Goal: Transaction & Acquisition: Purchase product/service

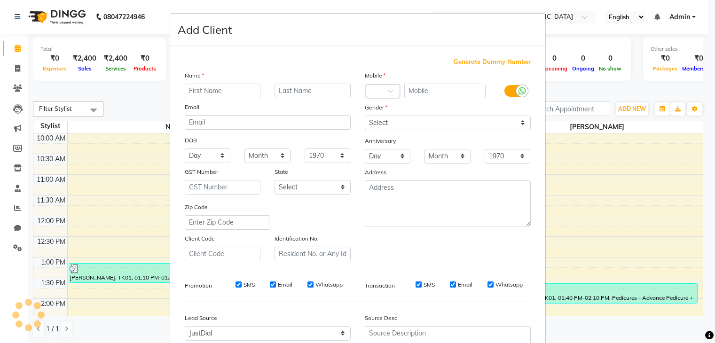
select select "56835"
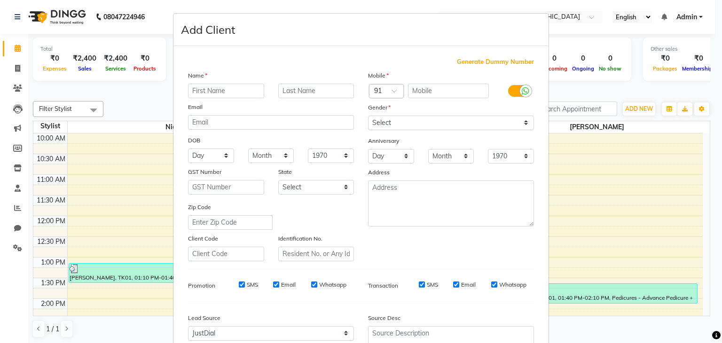
click at [111, 96] on ngb-modal-window "Add Client Generate Dummy Number Name Email DOB Day 01 02 03 04 05 06 07 08 09 …" at bounding box center [361, 171] width 722 height 343
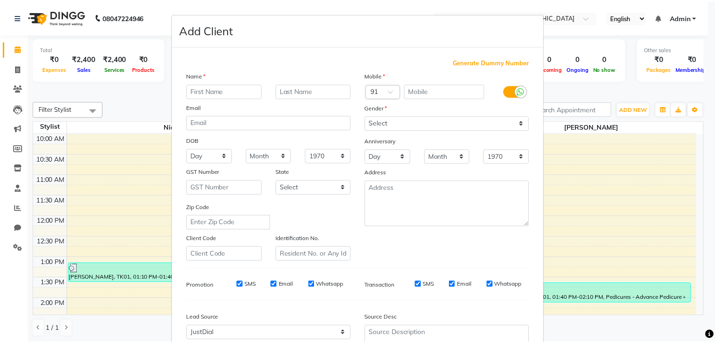
scroll to position [95, 0]
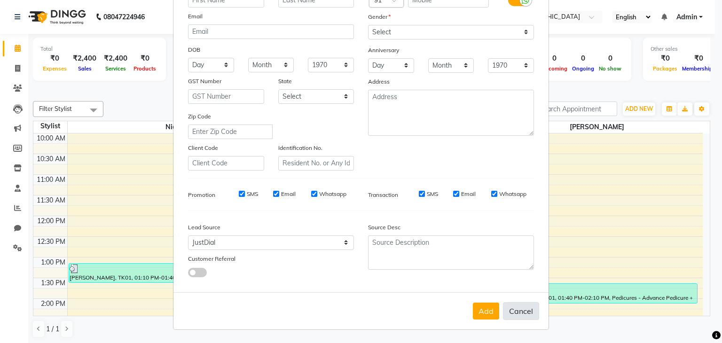
click at [508, 311] on button "Cancel" at bounding box center [521, 311] width 36 height 18
select select
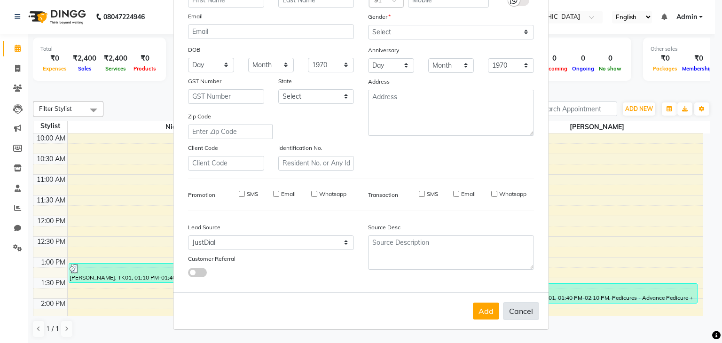
select select
checkbox input "false"
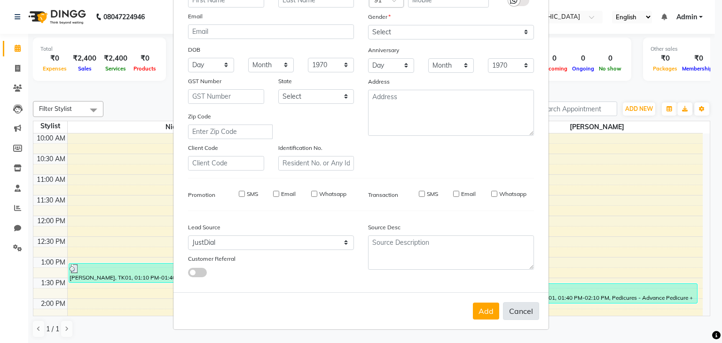
checkbox input "false"
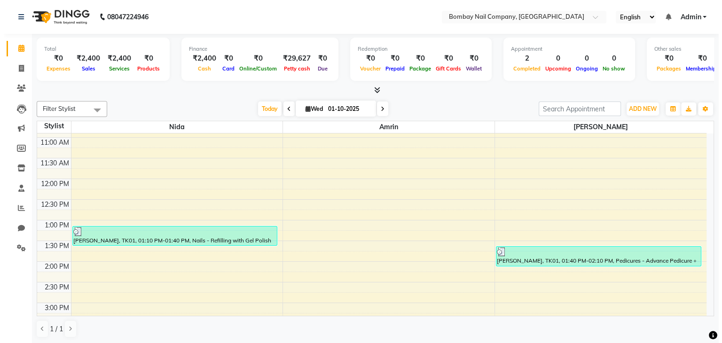
scroll to position [38, 0]
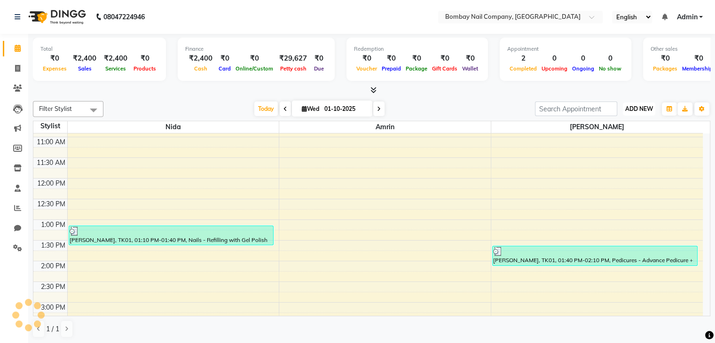
click at [638, 113] on button "ADD NEW Toggle Dropdown" at bounding box center [639, 109] width 32 height 13
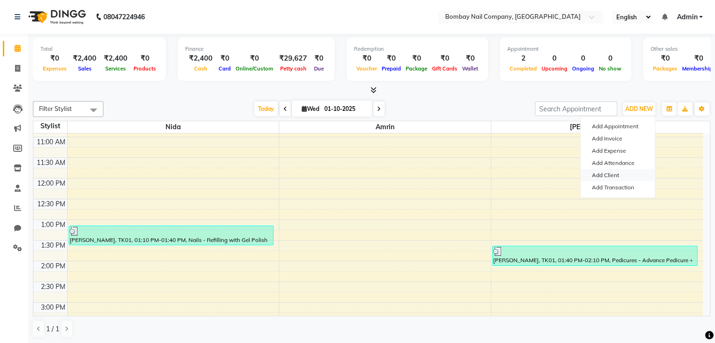
click at [621, 176] on link "Add Client" at bounding box center [618, 175] width 74 height 12
select select "56835"
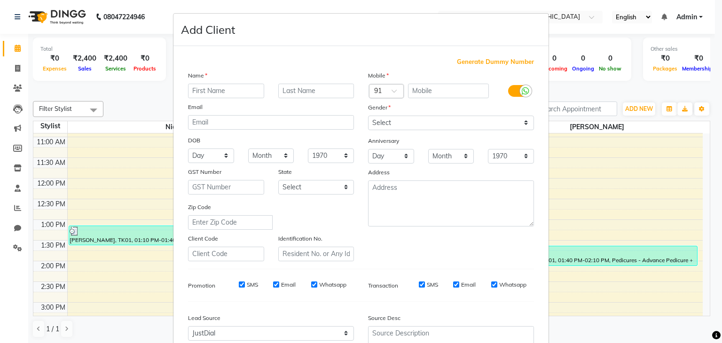
click at [607, 166] on ngb-modal-window "Add Client Generate Dummy Number Name Email DOB Day 01 02 03 04 05 06 07 08 09 …" at bounding box center [361, 171] width 722 height 343
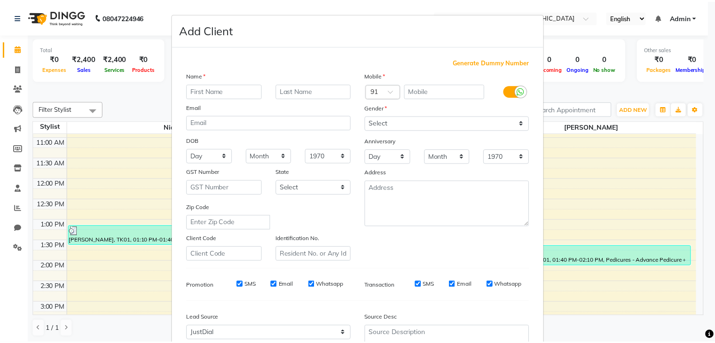
scroll to position [95, 0]
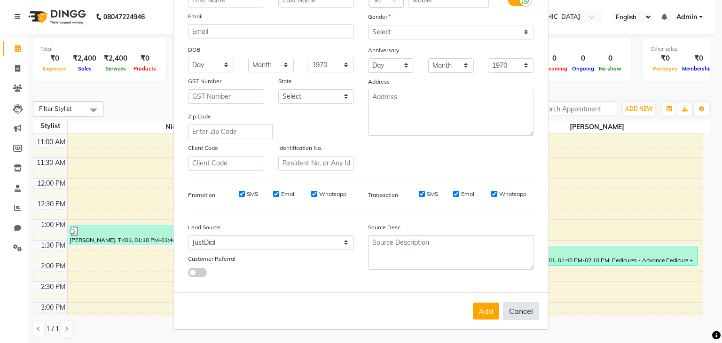
click at [516, 309] on button "Cancel" at bounding box center [521, 311] width 36 height 18
select select
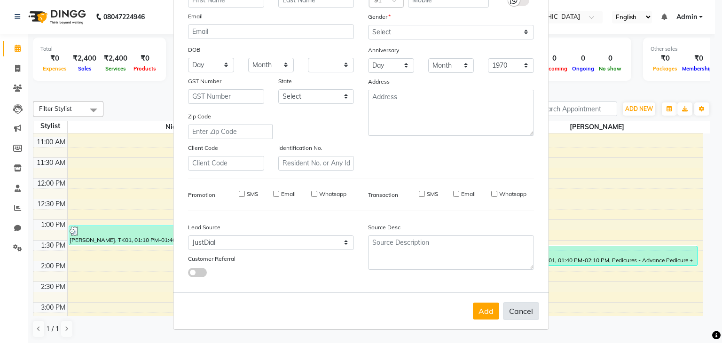
select select
checkbox input "false"
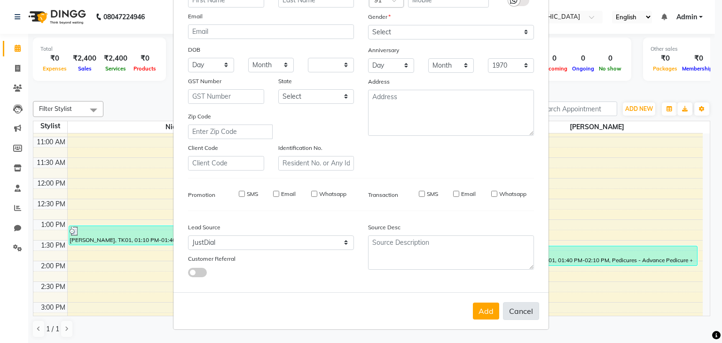
checkbox input "false"
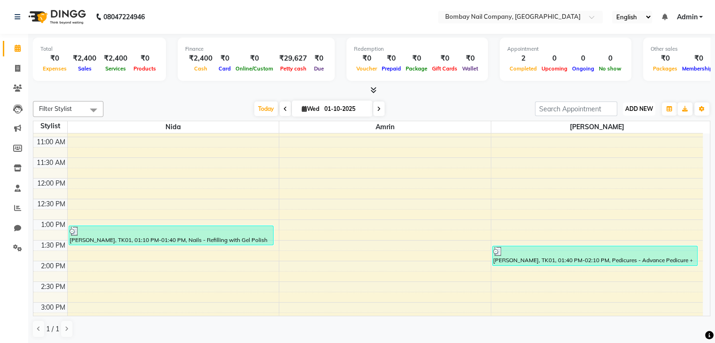
click at [641, 107] on span "ADD NEW" at bounding box center [640, 108] width 28 height 7
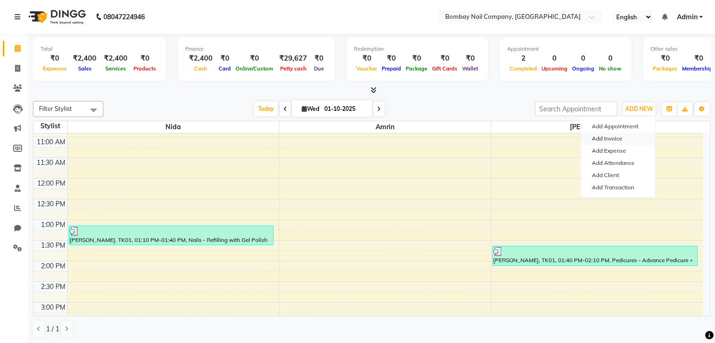
click at [609, 142] on link "Add Invoice" at bounding box center [618, 139] width 74 height 12
select select "service"
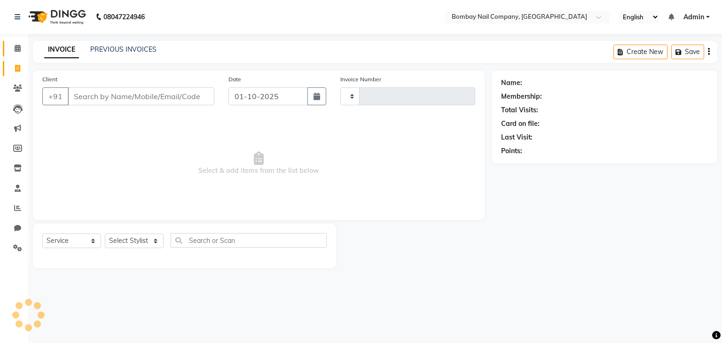
type input "0048"
select select "8785"
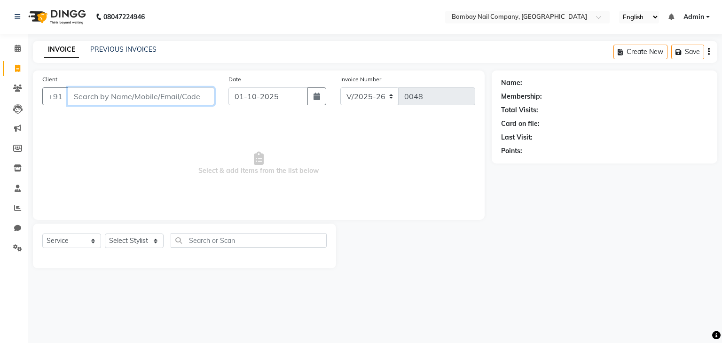
click at [158, 98] on input "Client" at bounding box center [141, 96] width 147 height 18
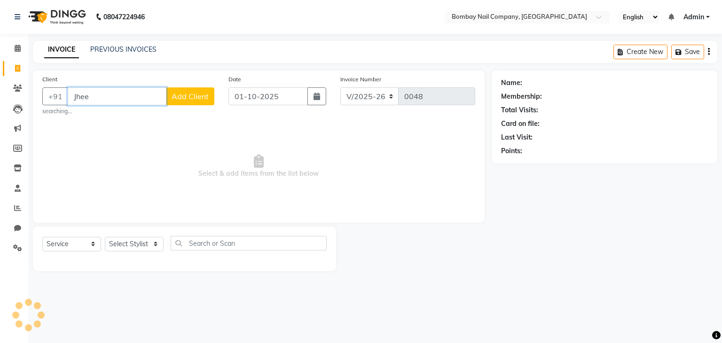
type input "Jheel"
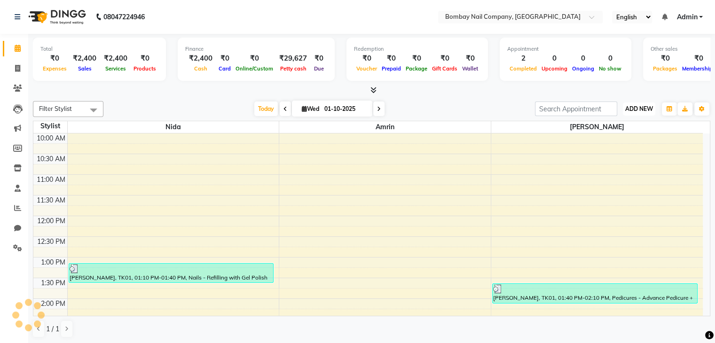
click at [644, 108] on span "ADD NEW" at bounding box center [640, 108] width 28 height 7
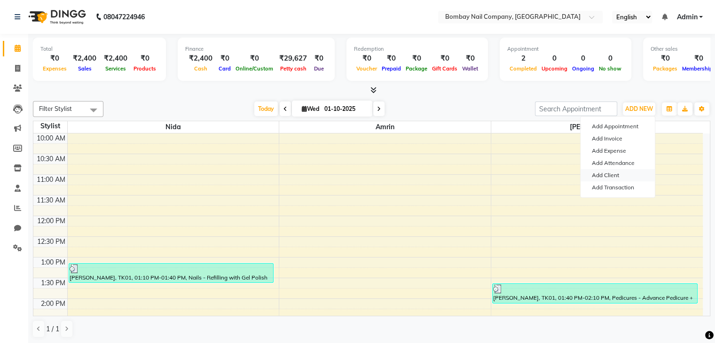
click at [616, 175] on link "Add Client" at bounding box center [618, 175] width 74 height 12
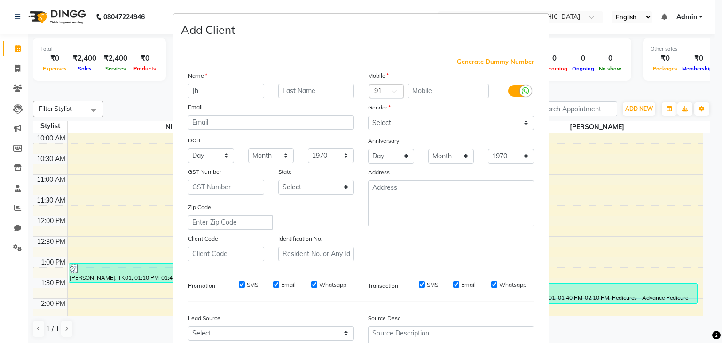
type input "J"
type input "z"
type input "Jheel"
click at [292, 91] on input "text" at bounding box center [316, 91] width 76 height 15
type input "[PERSON_NAME]"
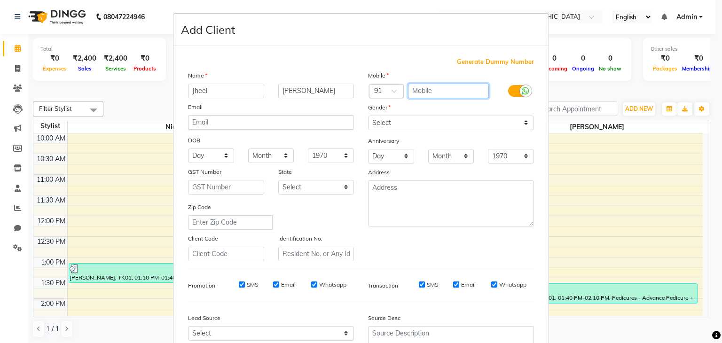
click at [428, 94] on input "text" at bounding box center [448, 91] width 81 height 15
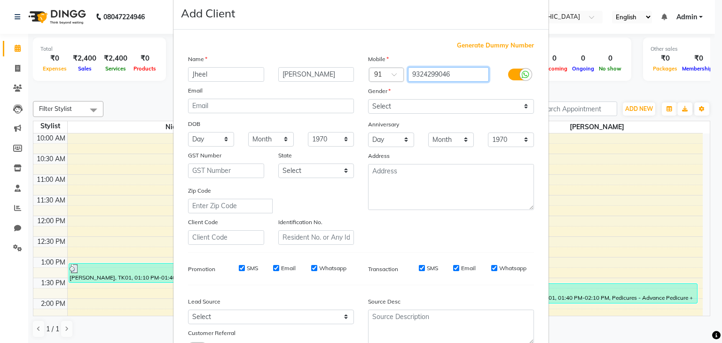
scroll to position [92, 0]
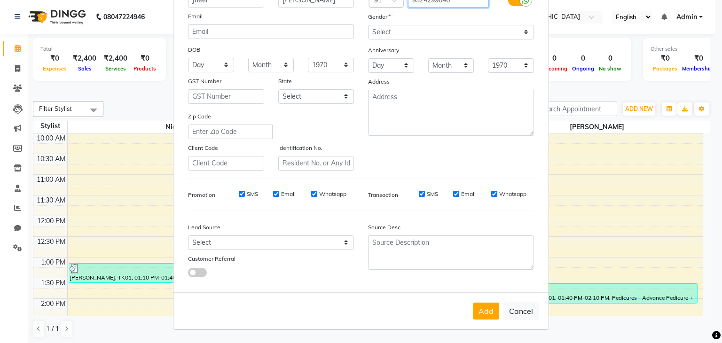
type input "9324299046"
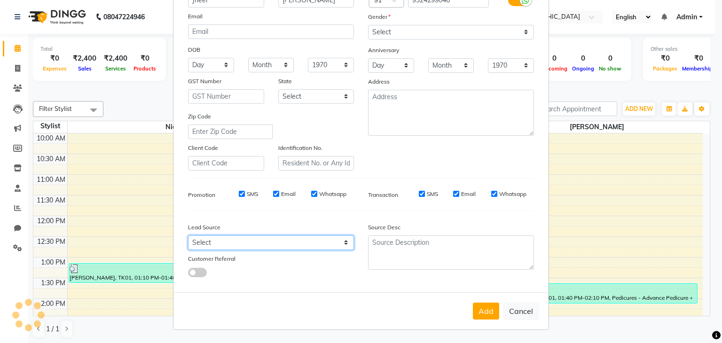
click at [310, 245] on select "Select Walk-in Referral Internet Friend Word of Mouth Advertisement Facebook Ju…" at bounding box center [271, 243] width 166 height 15
select select "56828"
click at [188, 238] on select "Select Walk-in Referral Internet Friend Word of Mouth Advertisement Facebook Ju…" at bounding box center [271, 243] width 166 height 15
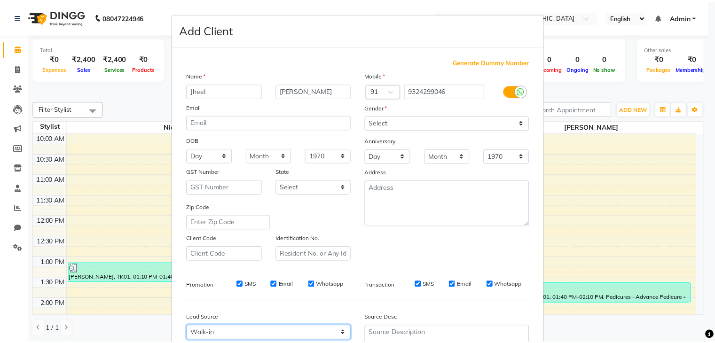
scroll to position [86, 0]
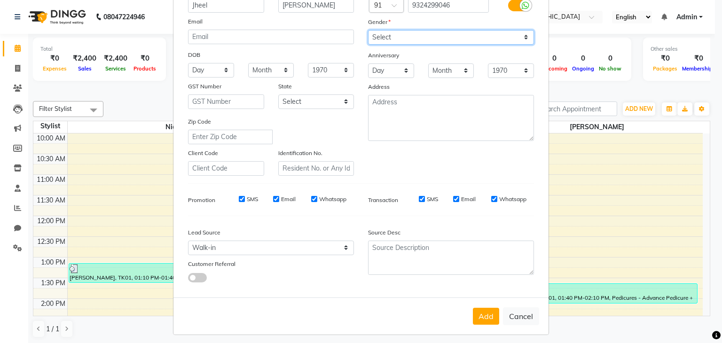
click at [446, 39] on select "Select [DEMOGRAPHIC_DATA] [DEMOGRAPHIC_DATA] Other Prefer Not To Say" at bounding box center [451, 37] width 166 height 15
select select "[DEMOGRAPHIC_DATA]"
click at [368, 30] on select "Select [DEMOGRAPHIC_DATA] [DEMOGRAPHIC_DATA] Other Prefer Not To Say" at bounding box center [451, 37] width 166 height 15
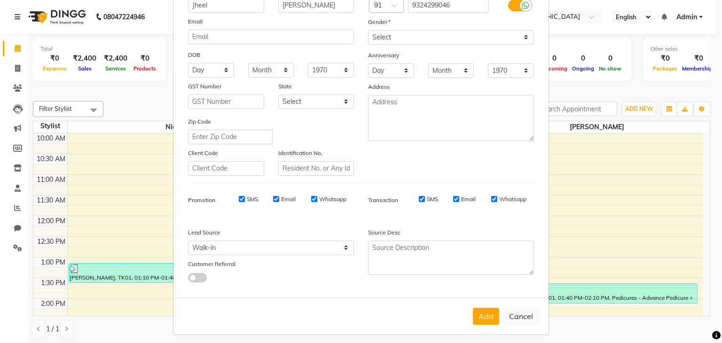
click at [492, 199] on input "Whatsapp" at bounding box center [495, 199] width 6 height 6
checkbox input "false"
click at [312, 201] on input "Whatsapp" at bounding box center [314, 199] width 6 height 6
checkbox input "false"
click at [489, 321] on button "Add" at bounding box center [486, 316] width 26 height 17
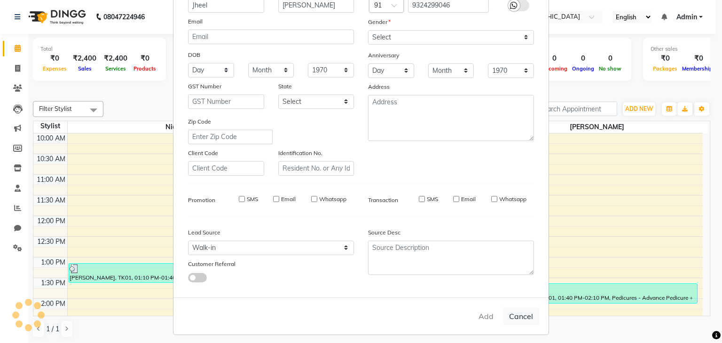
select select
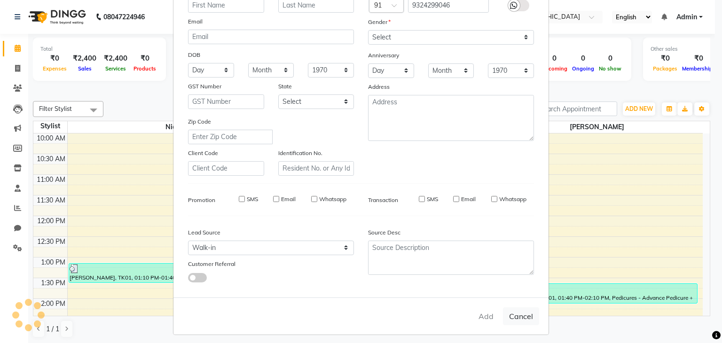
select select
checkbox input "false"
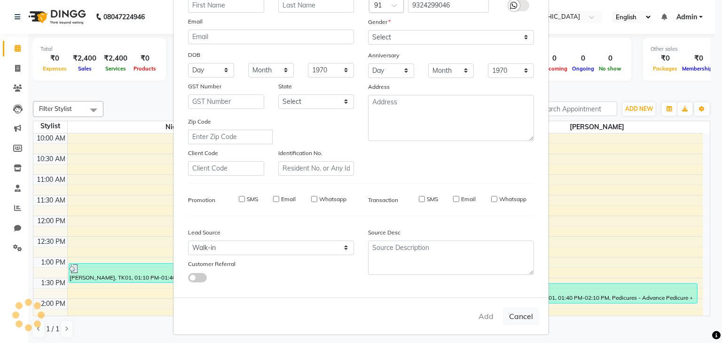
checkbox input "false"
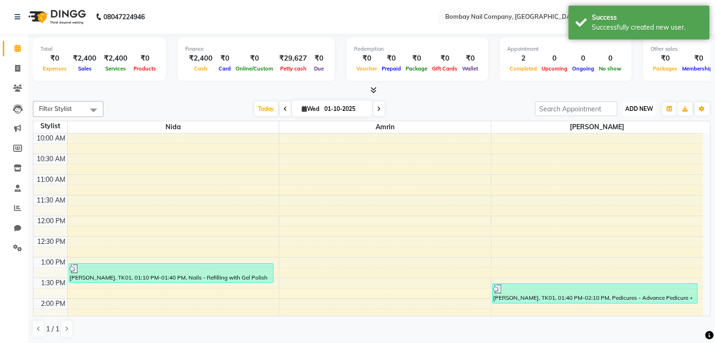
click at [644, 110] on span "ADD NEW" at bounding box center [640, 108] width 28 height 7
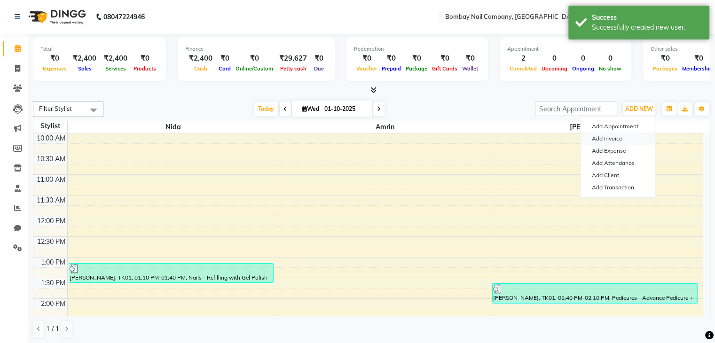
click at [610, 137] on link "Add Invoice" at bounding box center [618, 139] width 74 height 12
select select "service"
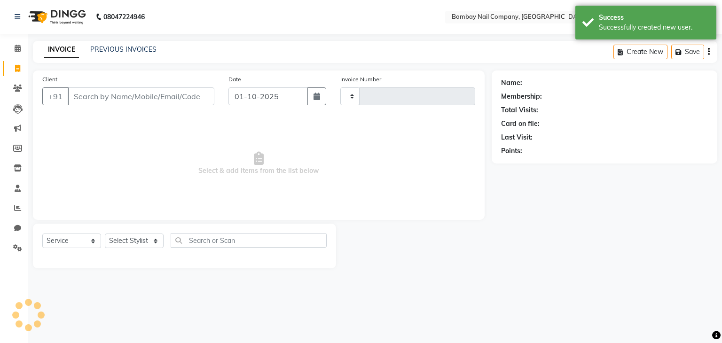
type input "0048"
select select "8785"
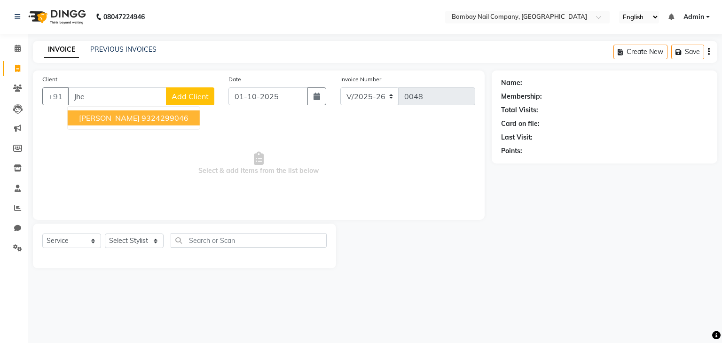
click at [146, 121] on ngb-highlight "9324299046" at bounding box center [165, 117] width 47 height 9
type input "9324299046"
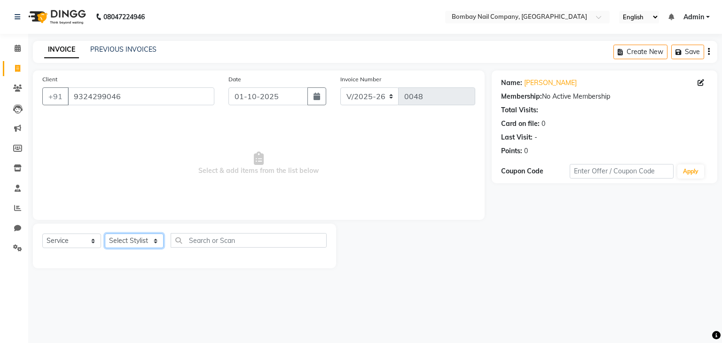
click at [120, 241] on select "Select Stylist Amrin Front Desk [PERSON_NAME] [PERSON_NAME]" at bounding box center [134, 241] width 59 height 15
select select "89817"
click at [105, 234] on select "Select Stylist Amrin Front Desk [PERSON_NAME] [PERSON_NAME]" at bounding box center [134, 241] width 59 height 15
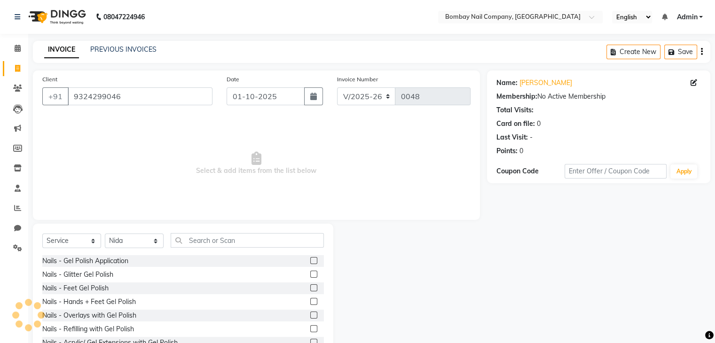
click at [310, 273] on label at bounding box center [313, 274] width 7 height 7
click at [310, 273] on input "checkbox" at bounding box center [313, 275] width 6 height 6
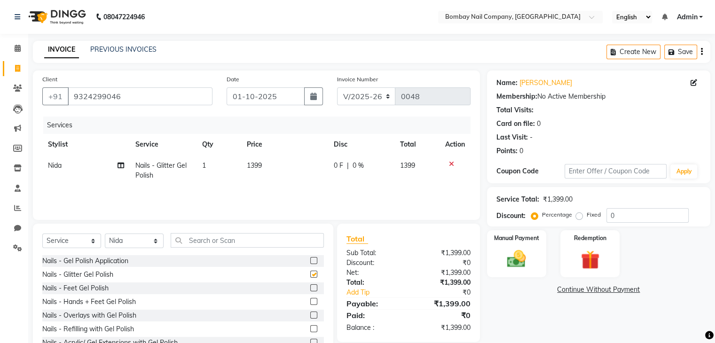
checkbox input "false"
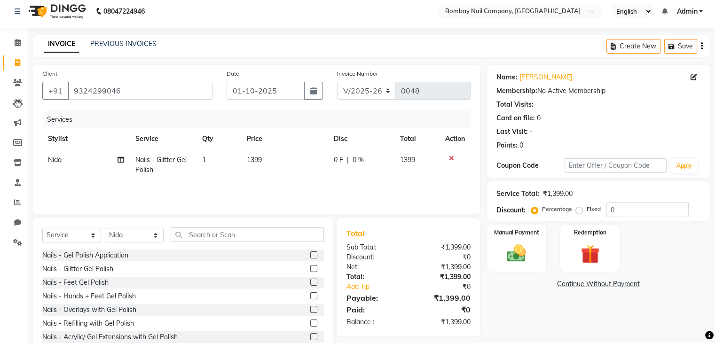
click at [310, 259] on label at bounding box center [313, 255] width 7 height 7
click at [310, 259] on input "checkbox" at bounding box center [313, 256] width 6 height 6
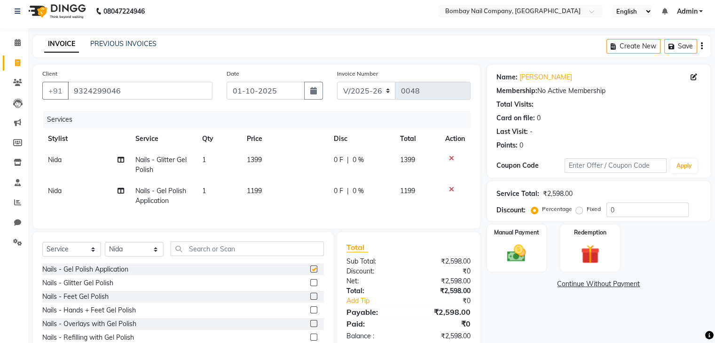
checkbox input "false"
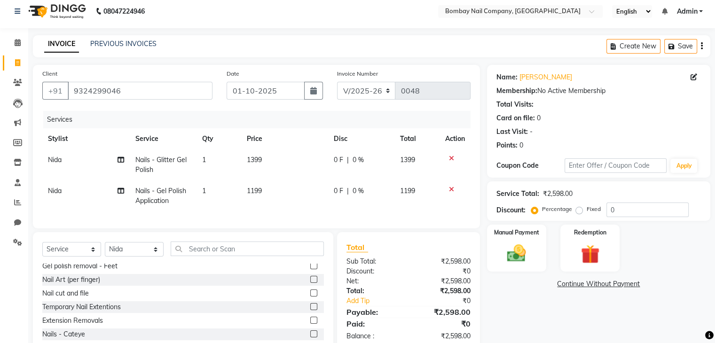
scroll to position [126, 0]
click at [310, 284] on label at bounding box center [313, 280] width 7 height 7
click at [310, 284] on input "checkbox" at bounding box center [313, 281] width 6 height 6
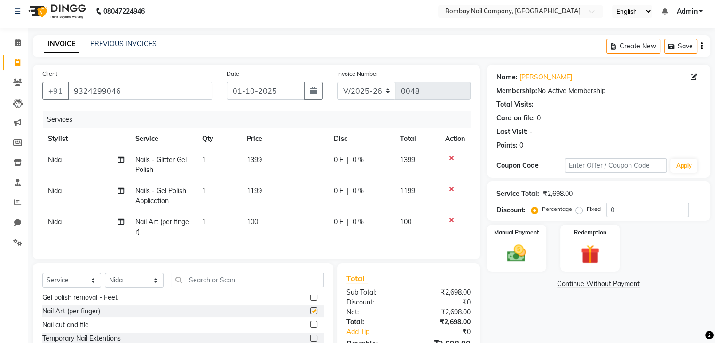
checkbox input "false"
click at [260, 220] on td "100" at bounding box center [284, 227] width 87 height 31
select select "89817"
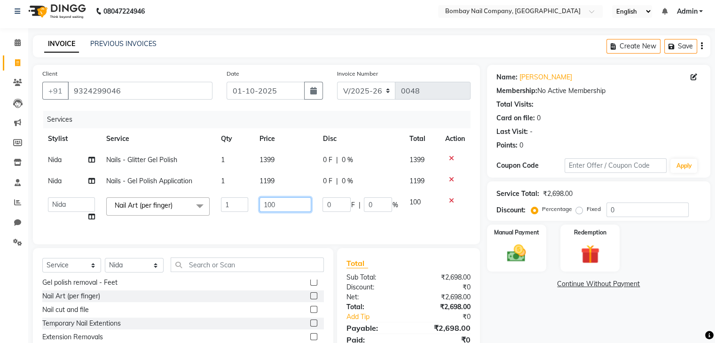
click at [282, 204] on input "100" at bounding box center [286, 205] width 52 height 15
type input "1"
click at [291, 205] on input "number" at bounding box center [286, 205] width 52 height 15
click at [286, 209] on input "number" at bounding box center [286, 205] width 52 height 15
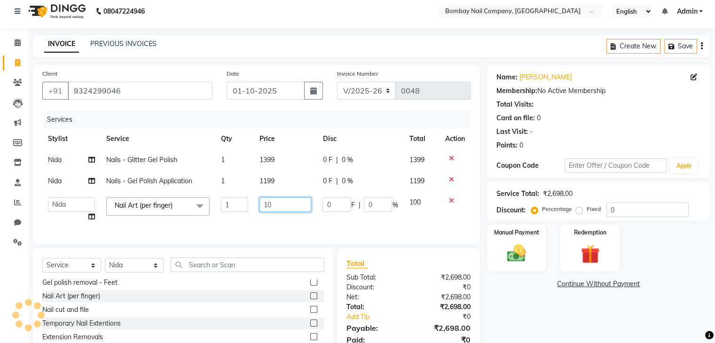
type input "100"
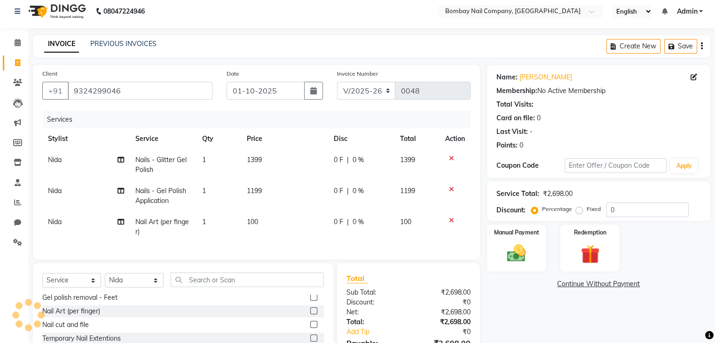
click at [213, 223] on td "1" at bounding box center [219, 227] width 45 height 31
select select "89817"
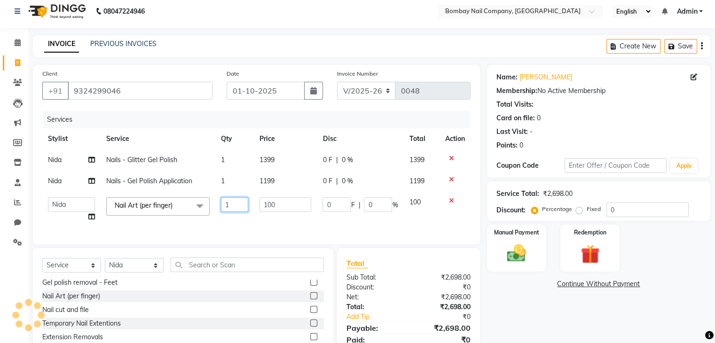
click at [233, 206] on input "1" at bounding box center [234, 205] width 27 height 15
type input "10"
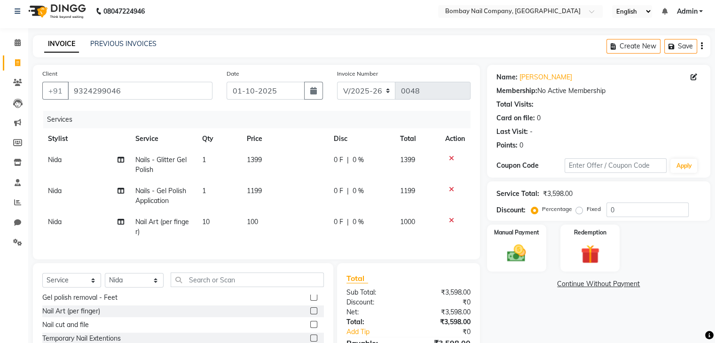
click at [336, 221] on span "0 F" at bounding box center [338, 222] width 9 height 10
select select "89817"
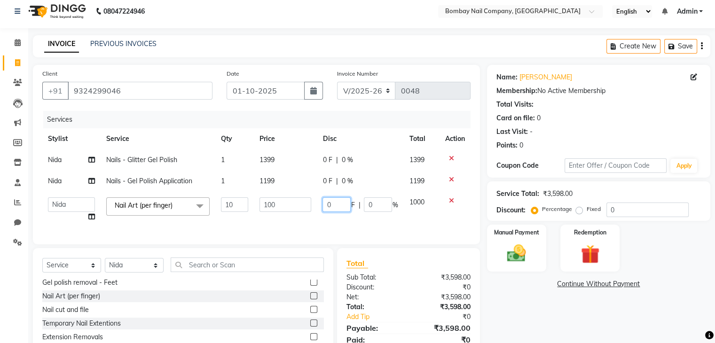
click at [337, 205] on input "0" at bounding box center [337, 205] width 28 height 15
type input "399"
click at [312, 189] on td "1199" at bounding box center [285, 181] width 63 height 21
select select "89817"
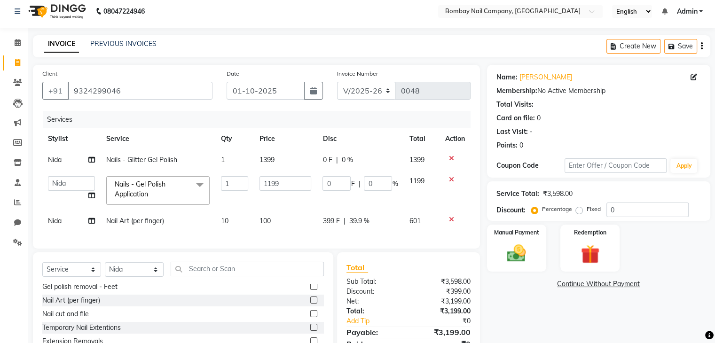
click at [337, 222] on span "399 F" at bounding box center [331, 221] width 17 height 10
select select "89817"
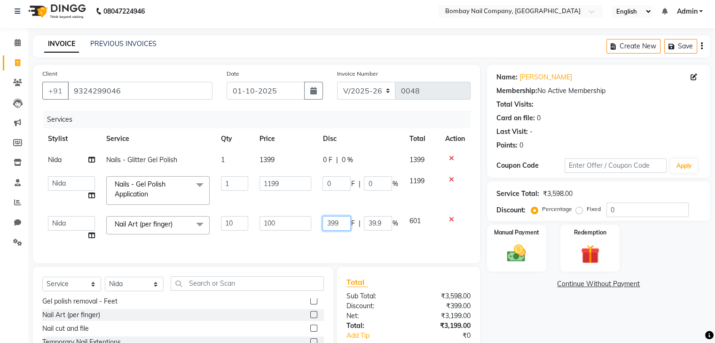
click at [341, 222] on input "399" at bounding box center [337, 223] width 28 height 15
type input "299"
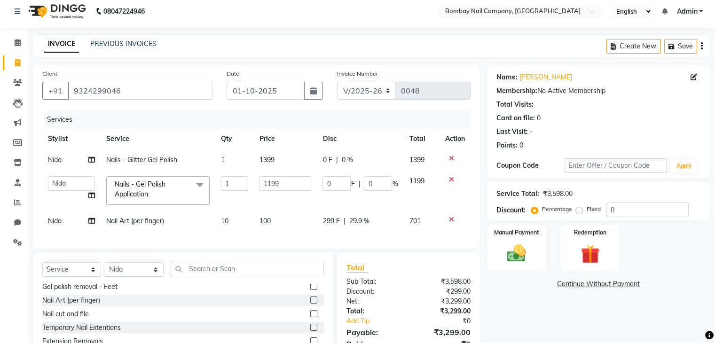
click at [326, 202] on td "0 F | 0 %" at bounding box center [360, 191] width 87 height 40
click at [332, 218] on span "299 F" at bounding box center [331, 221] width 17 height 10
select select "89817"
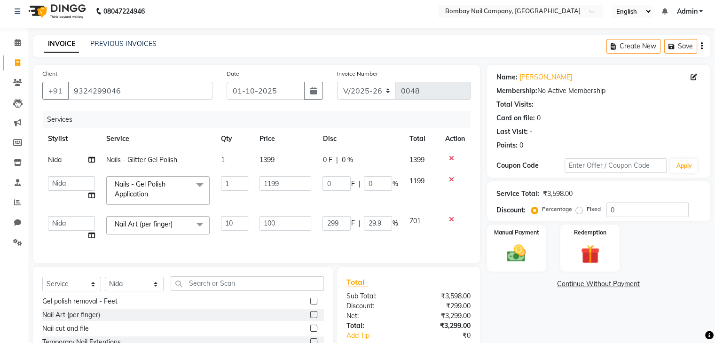
click at [332, 218] on input "299" at bounding box center [337, 223] width 28 height 15
type input "301"
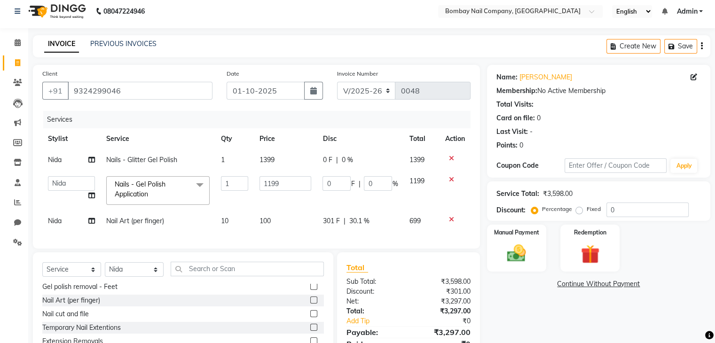
click at [319, 203] on td "0 F | 0 %" at bounding box center [360, 191] width 87 height 40
click at [330, 222] on span "301 F" at bounding box center [331, 221] width 17 height 10
select select "89817"
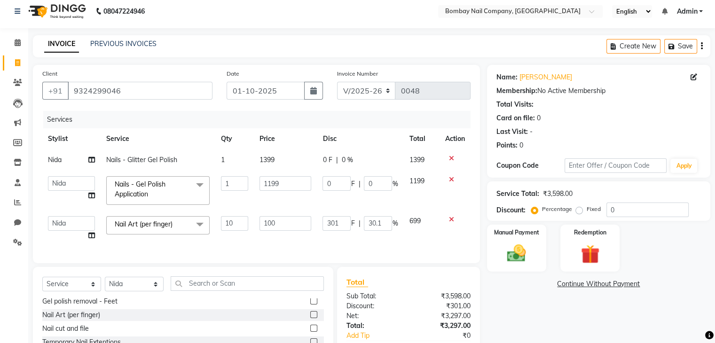
click at [330, 222] on input "301" at bounding box center [337, 223] width 28 height 15
type input "201"
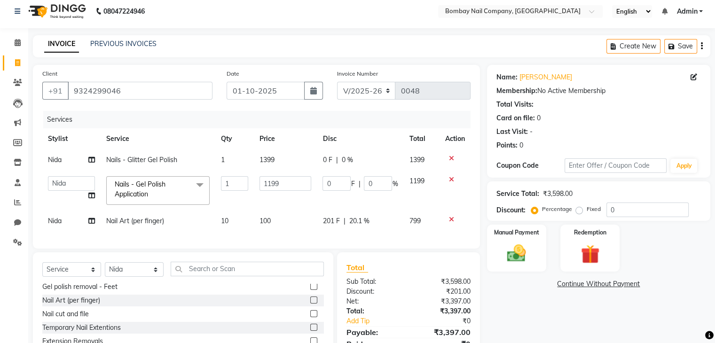
click at [315, 198] on td "1199" at bounding box center [285, 191] width 63 height 40
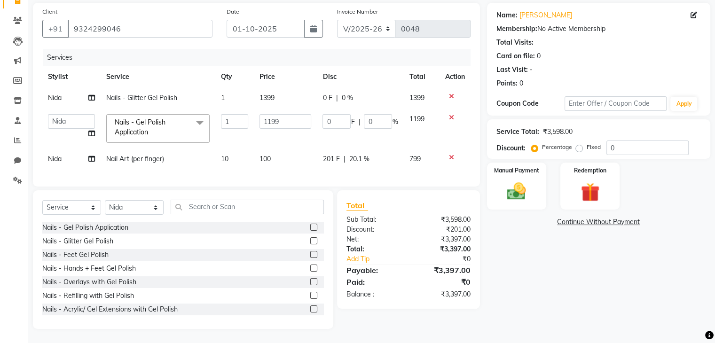
scroll to position [0, 0]
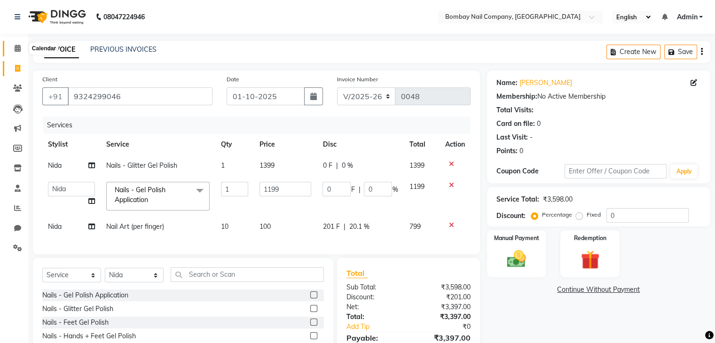
click at [18, 46] on icon at bounding box center [18, 48] width 6 height 7
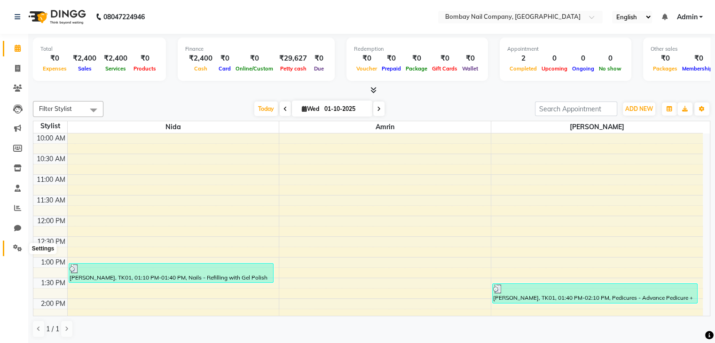
click at [17, 246] on icon at bounding box center [17, 248] width 9 height 7
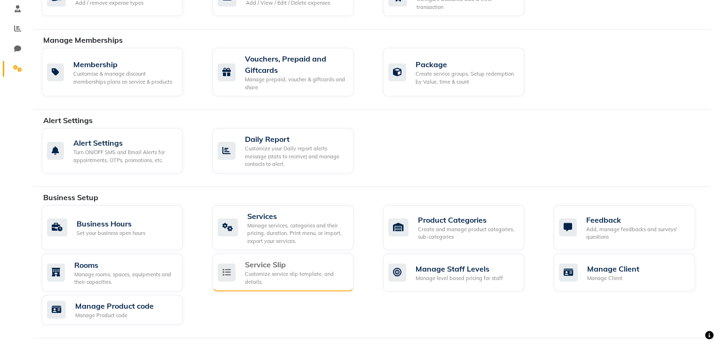
scroll to position [241, 0]
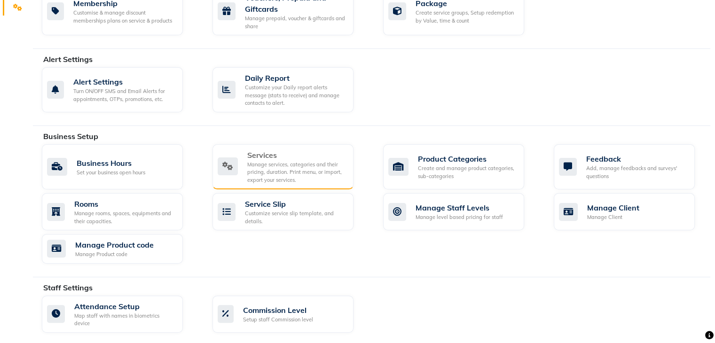
click at [255, 163] on div "Manage services, categories and their pricing, duration. Print menu, or import,…" at bounding box center [296, 173] width 99 height 24
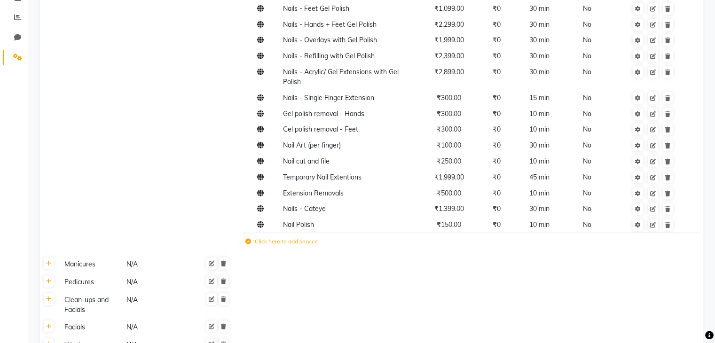
scroll to position [190, 0]
click at [247, 245] on icon at bounding box center [249, 243] width 6 height 6
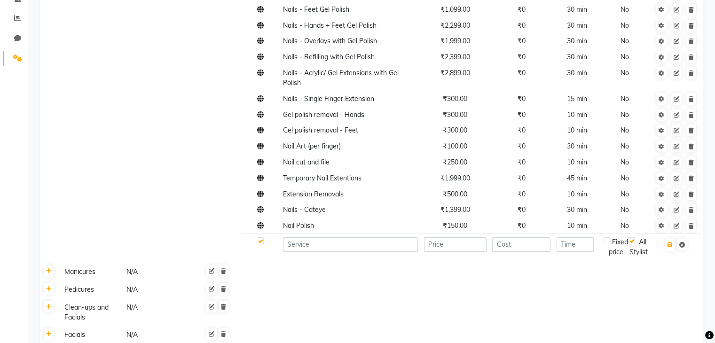
click at [357, 254] on td at bounding box center [350, 247] width 141 height 26
click at [356, 249] on input at bounding box center [350, 245] width 135 height 15
type input "French Nails"
click at [446, 248] on input "number" at bounding box center [455, 245] width 63 height 15
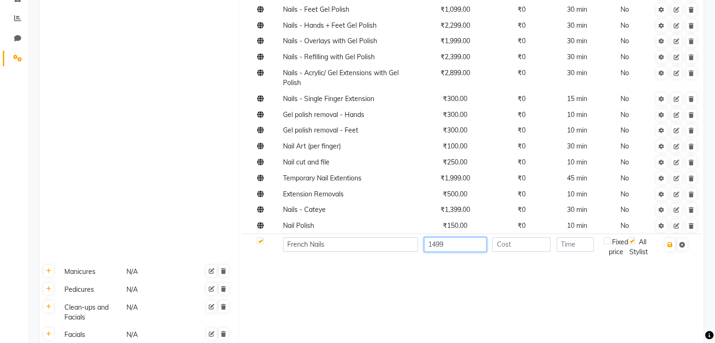
type input "1499"
click at [523, 249] on input "number" at bounding box center [521, 245] width 58 height 15
type input "0"
click at [572, 248] on input "number" at bounding box center [575, 245] width 37 height 15
type input "3"
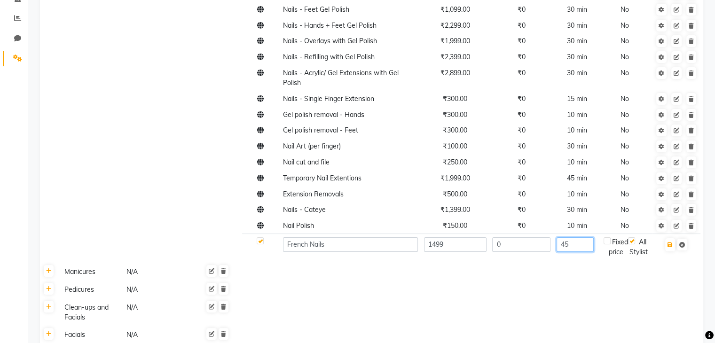
type input "45"
click at [309, 246] on input "French Nails" at bounding box center [350, 245] width 135 height 15
click at [309, 246] on input "French PolishNails" at bounding box center [350, 245] width 135 height 15
click at [326, 243] on input "French PolishNails" at bounding box center [350, 245] width 135 height 15
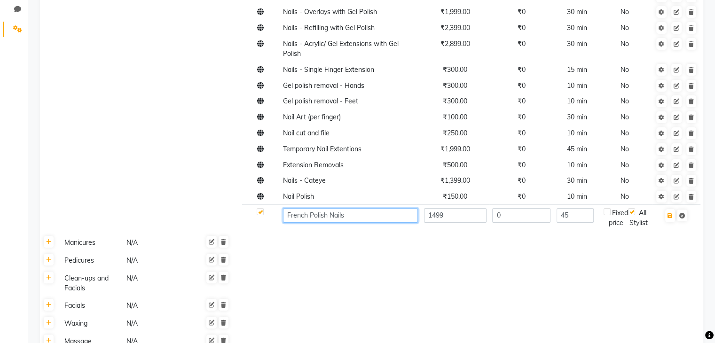
type input "French Polish Nails"
click at [436, 216] on input "1499" at bounding box center [455, 215] width 63 height 15
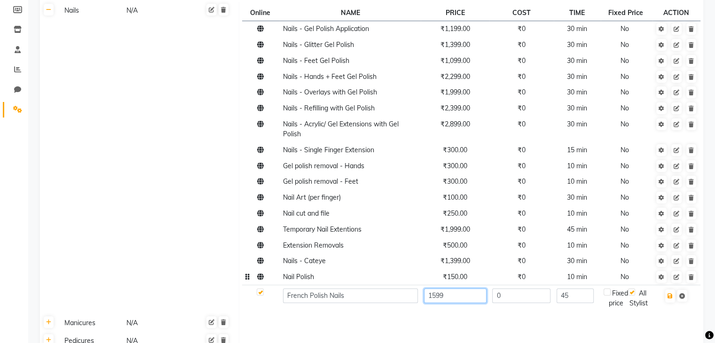
scroll to position [138, 0]
type input "1599"
click at [671, 298] on icon "button" at bounding box center [670, 297] width 5 height 6
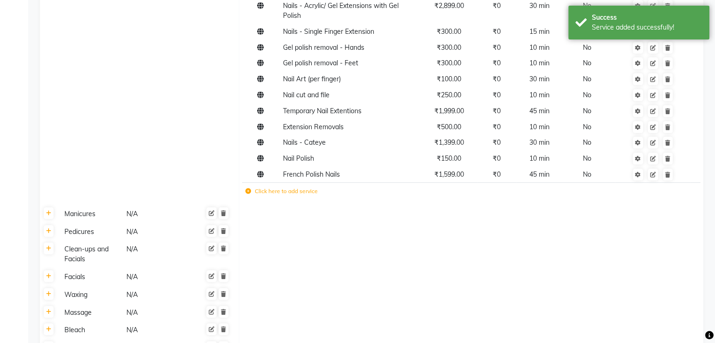
scroll to position [381, 0]
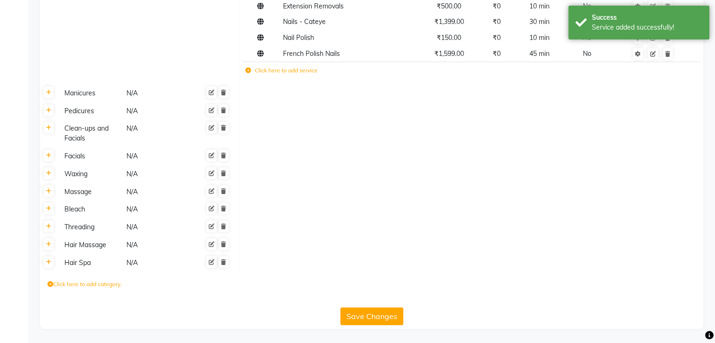
click at [361, 318] on button "Save Changes" at bounding box center [372, 317] width 63 height 18
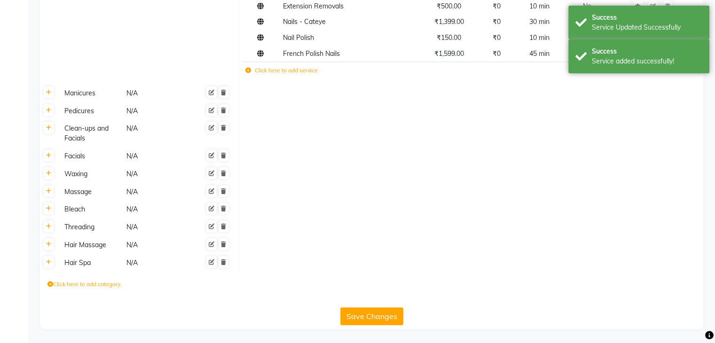
scroll to position [0, 0]
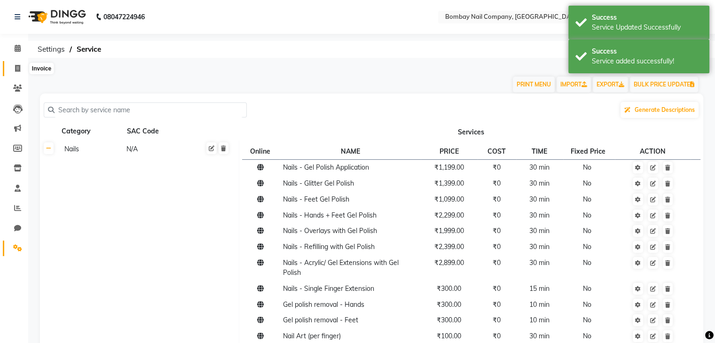
click at [16, 70] on icon at bounding box center [17, 68] width 5 height 7
select select "service"
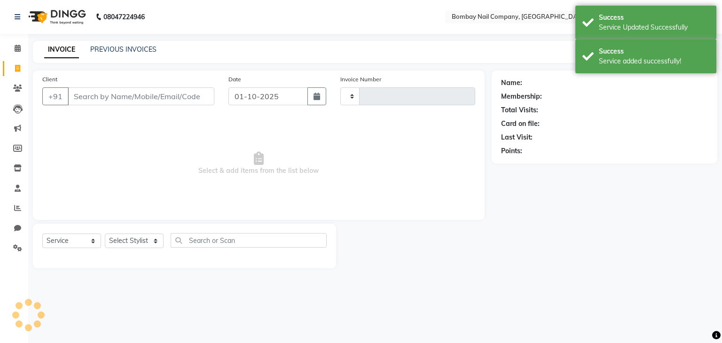
type input "0048"
select select "8785"
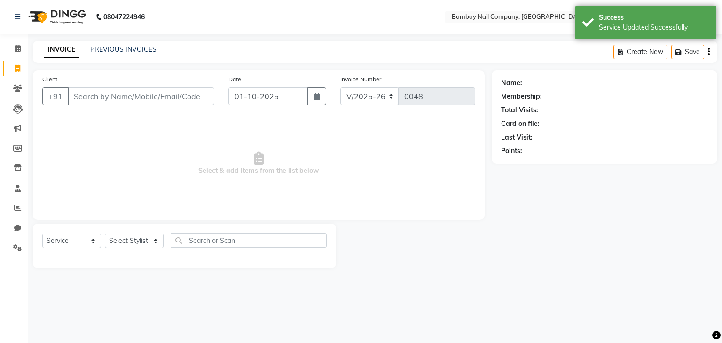
click at [169, 95] on input "Client" at bounding box center [141, 96] width 147 height 18
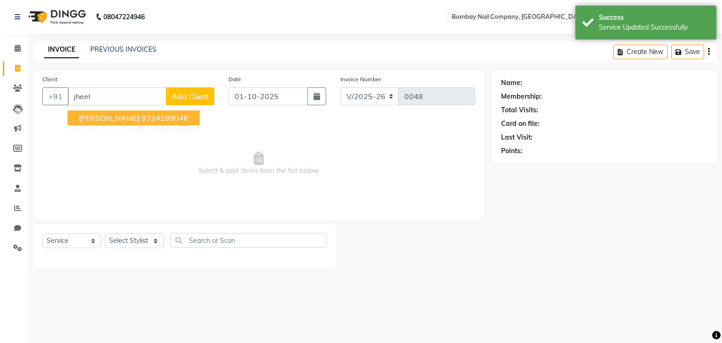
click at [142, 117] on ngb-highlight "9324299046" at bounding box center [165, 117] width 47 height 9
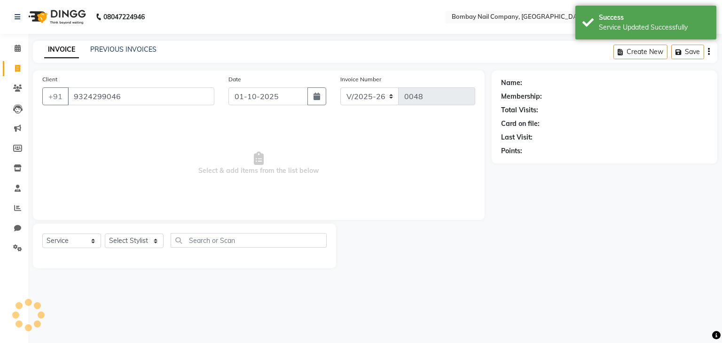
type input "9324299046"
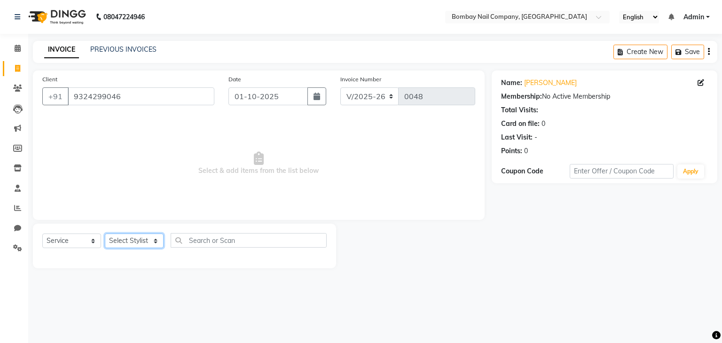
click at [130, 241] on select "Select Stylist Amrin Front Desk [PERSON_NAME] [PERSON_NAME]" at bounding box center [134, 241] width 59 height 15
select select "89817"
click at [105, 234] on select "Select Stylist Amrin Front Desk [PERSON_NAME] [PERSON_NAME]" at bounding box center [134, 241] width 59 height 15
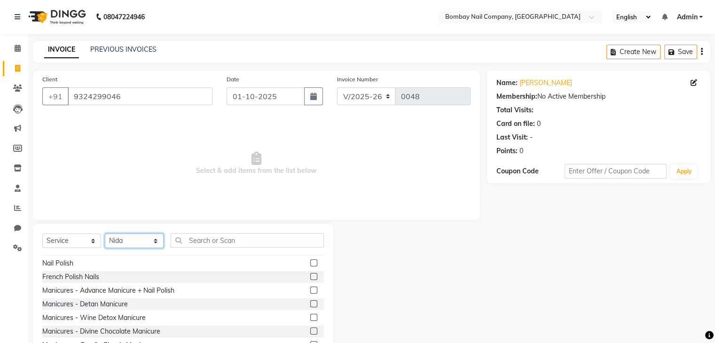
scroll to position [203, 0]
click at [310, 277] on label at bounding box center [313, 276] width 7 height 7
click at [310, 277] on input "checkbox" at bounding box center [313, 277] width 6 height 6
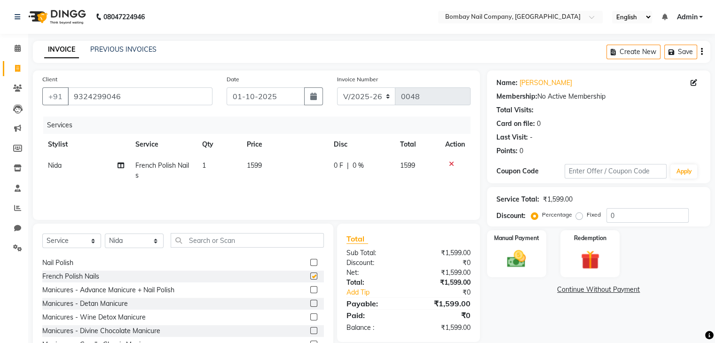
checkbox input "false"
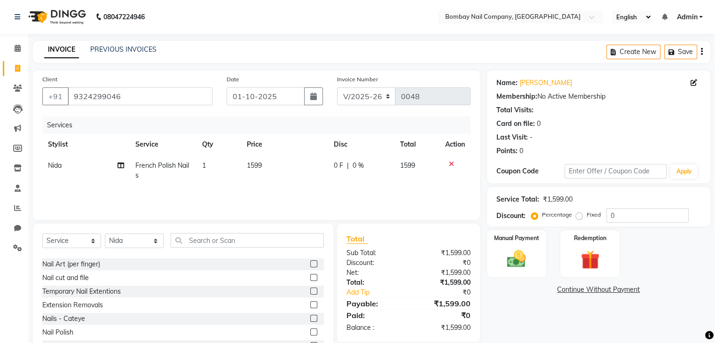
scroll to position [134, 0]
click at [310, 264] on div at bounding box center [317, 264] width 14 height 12
click at [310, 265] on label at bounding box center [313, 263] width 7 height 7
click at [310, 265] on input "checkbox" at bounding box center [313, 264] width 6 height 6
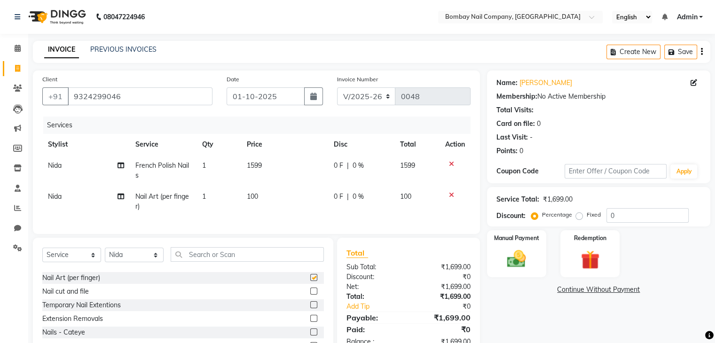
checkbox input "false"
click at [206, 197] on span "1" at bounding box center [204, 196] width 4 height 8
select select "89817"
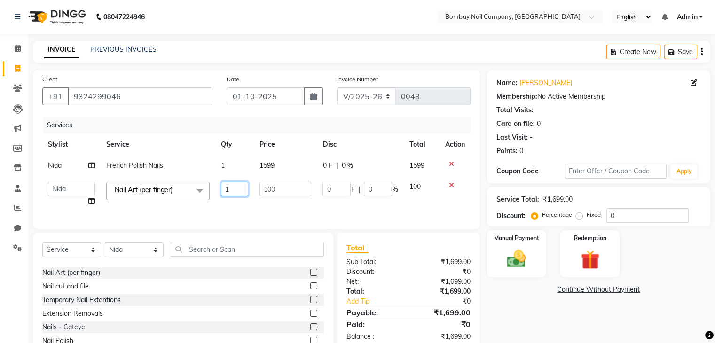
click at [231, 188] on input "1" at bounding box center [234, 189] width 27 height 15
type input "10"
click at [245, 164] on tr "[PERSON_NAME] Polish Nails 1 1599 0 F | 0 % 1599" at bounding box center [256, 165] width 428 height 21
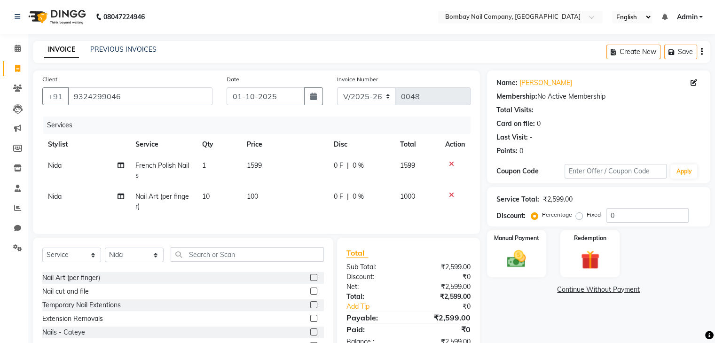
click at [337, 166] on span "0 F" at bounding box center [338, 166] width 9 height 10
select select "89817"
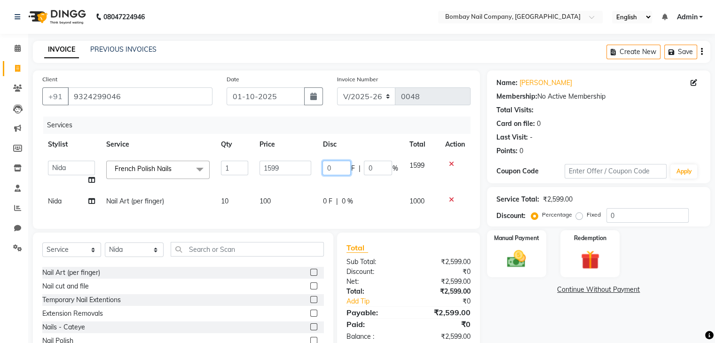
click at [337, 166] on input "0" at bounding box center [337, 168] width 28 height 15
type input "5"
type input "500"
click at [309, 144] on th "Price" at bounding box center [285, 144] width 63 height 21
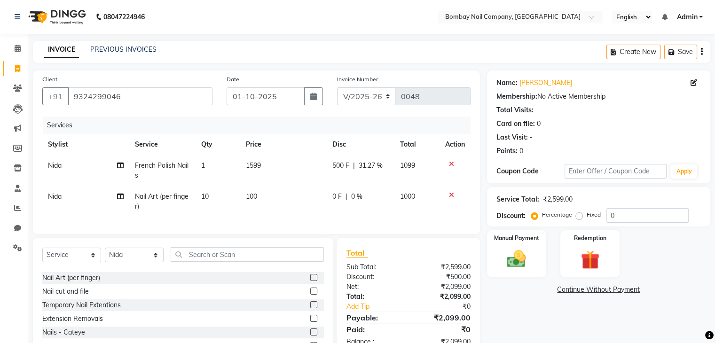
click at [342, 165] on span "500 F" at bounding box center [341, 166] width 17 height 10
select select "89817"
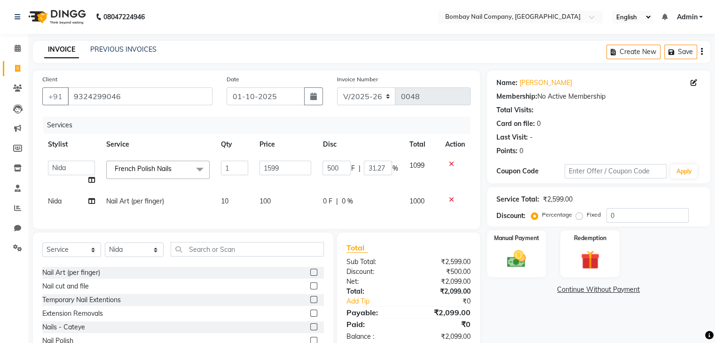
click at [342, 165] on input "500" at bounding box center [337, 168] width 28 height 15
type input "600"
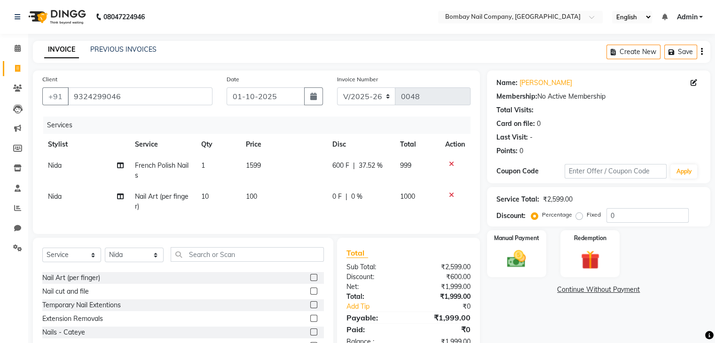
click at [301, 126] on div "Services" at bounding box center [260, 125] width 435 height 17
click at [336, 198] on span "0 F" at bounding box center [337, 197] width 9 height 10
select select "89817"
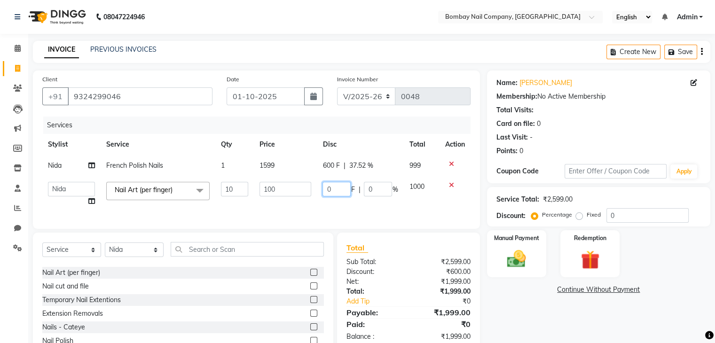
click at [339, 192] on input "0" at bounding box center [337, 189] width 28 height 15
type input "201"
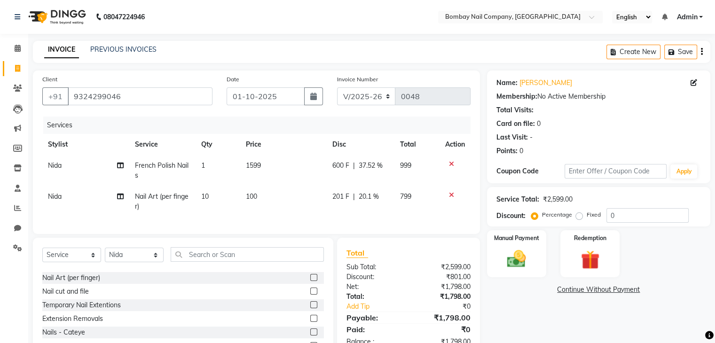
click at [305, 159] on td "1599" at bounding box center [283, 170] width 87 height 31
select select "89817"
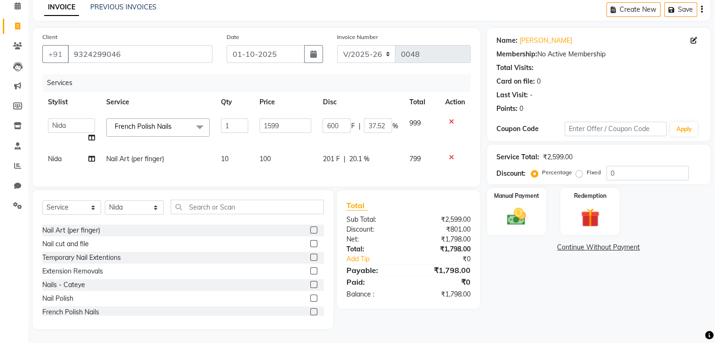
scroll to position [50, 0]
click at [523, 206] on img at bounding box center [517, 217] width 32 height 23
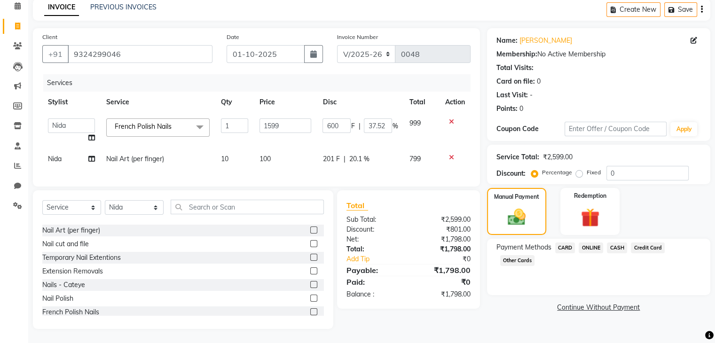
click at [591, 243] on span "ONLINE" at bounding box center [591, 248] width 24 height 11
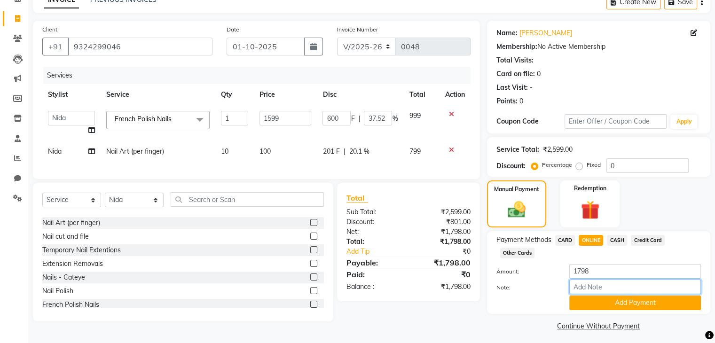
click at [602, 287] on input "Note:" at bounding box center [636, 287] width 132 height 15
type input "Gpay"
click at [596, 301] on button "Add Payment" at bounding box center [636, 303] width 132 height 15
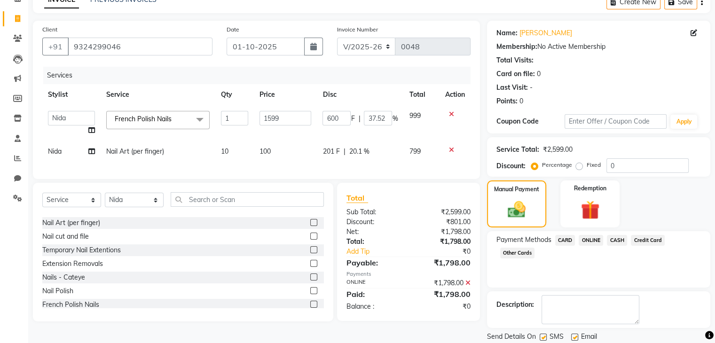
scroll to position [80, 0]
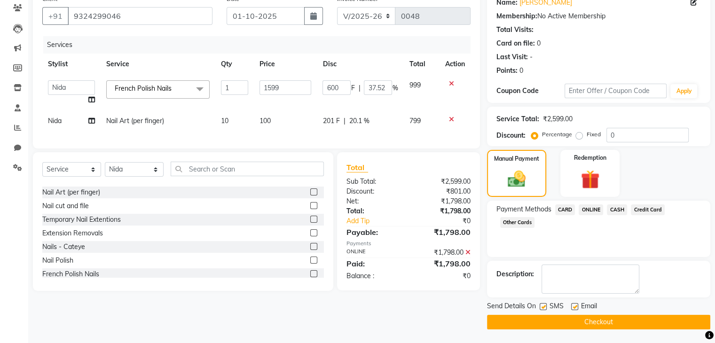
click at [596, 320] on button "Checkout" at bounding box center [598, 322] width 223 height 15
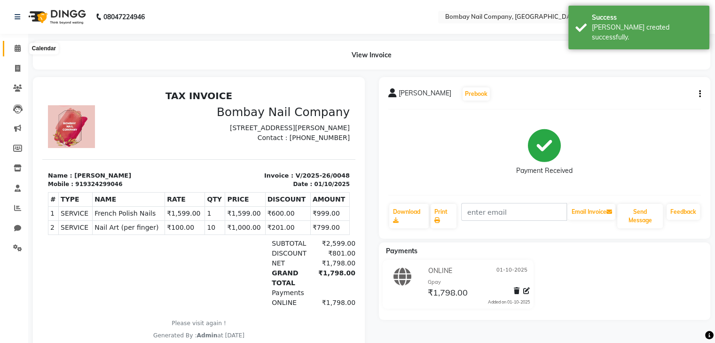
click at [19, 48] on icon at bounding box center [18, 48] width 6 height 7
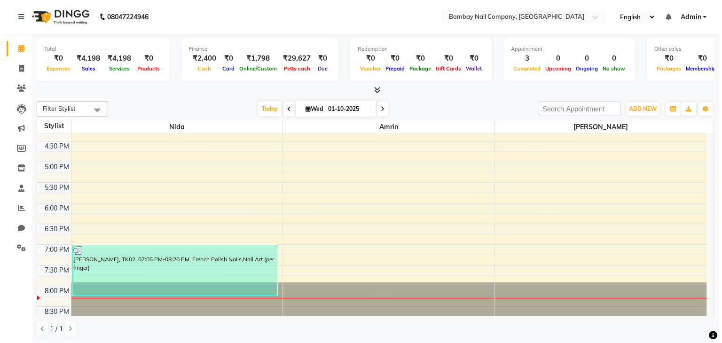
scroll to position [309, 0]
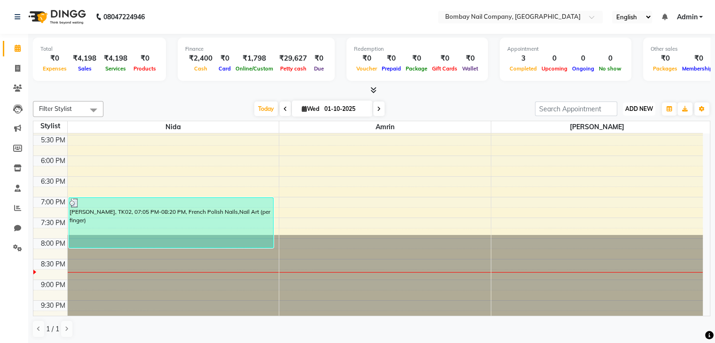
click at [639, 106] on span "ADD NEW" at bounding box center [640, 108] width 28 height 7
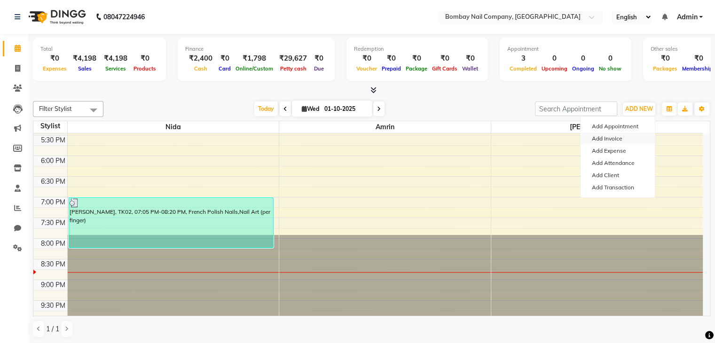
click at [618, 141] on link "Add Invoice" at bounding box center [618, 139] width 74 height 12
select select "service"
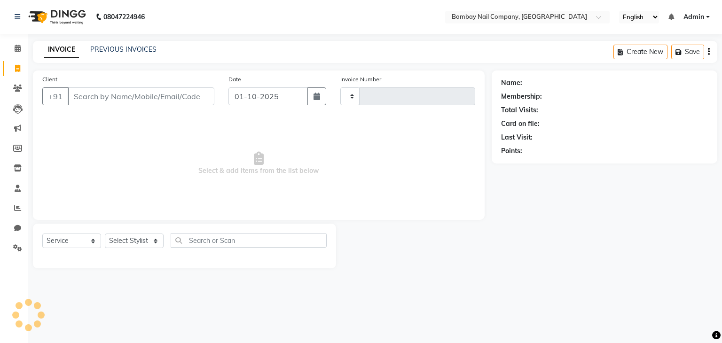
type input "0049"
select select "8785"
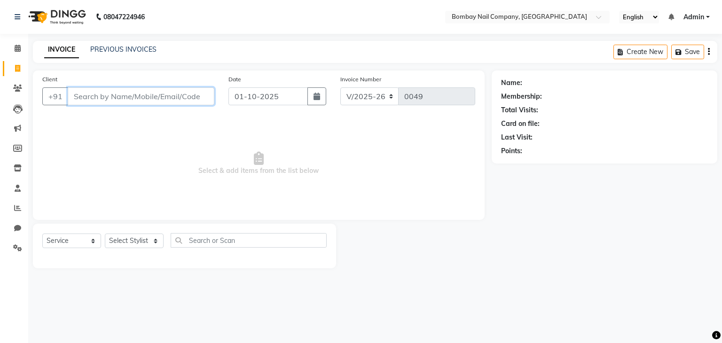
click at [180, 95] on input "Client" at bounding box center [141, 96] width 147 height 18
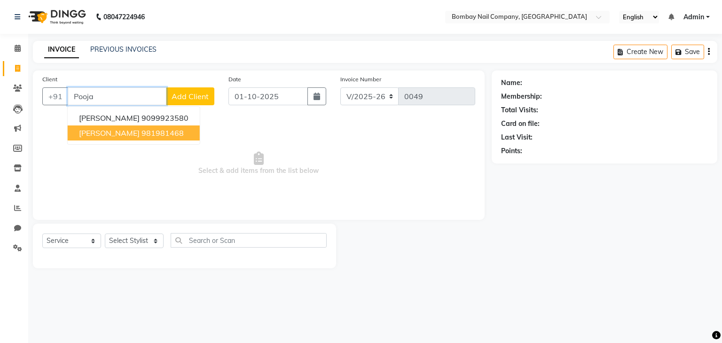
click at [142, 134] on ngb-highlight "981981468" at bounding box center [163, 132] width 42 height 9
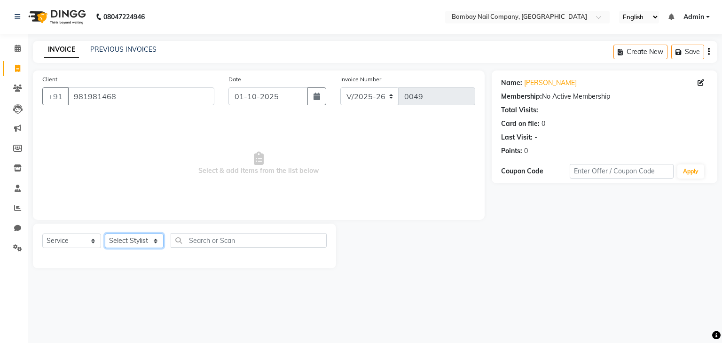
click at [137, 245] on select "Select Stylist Amrin Front Desk [PERSON_NAME] [PERSON_NAME]" at bounding box center [134, 241] width 59 height 15
click at [157, 98] on input "981981468" at bounding box center [141, 96] width 147 height 18
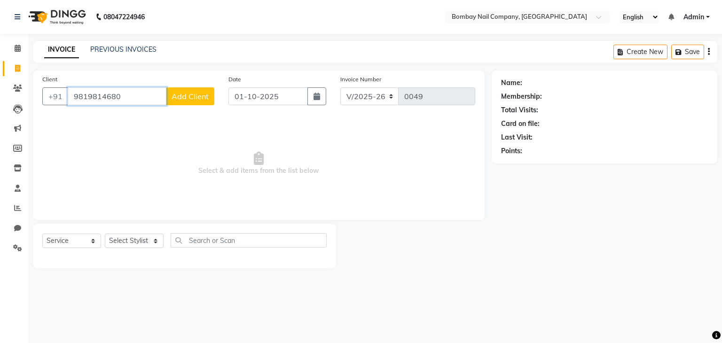
type input "9819814680"
click at [196, 100] on span "Add Client" at bounding box center [190, 96] width 37 height 9
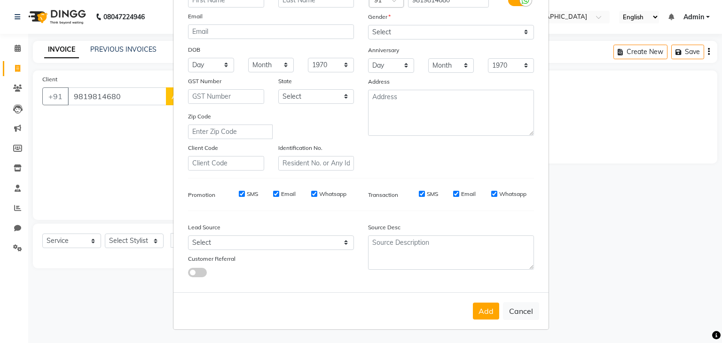
scroll to position [95, 0]
click at [512, 311] on button "Cancel" at bounding box center [521, 311] width 36 height 18
select select
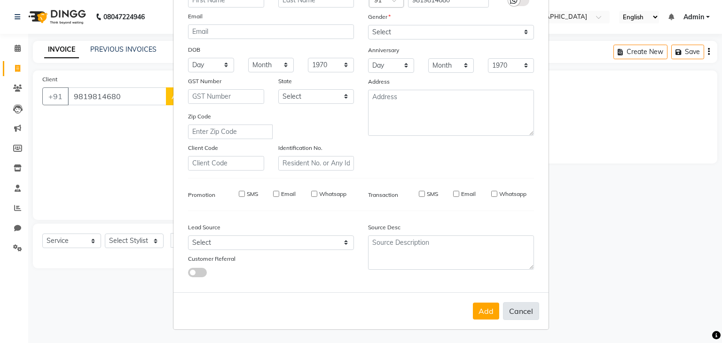
select select
checkbox input "false"
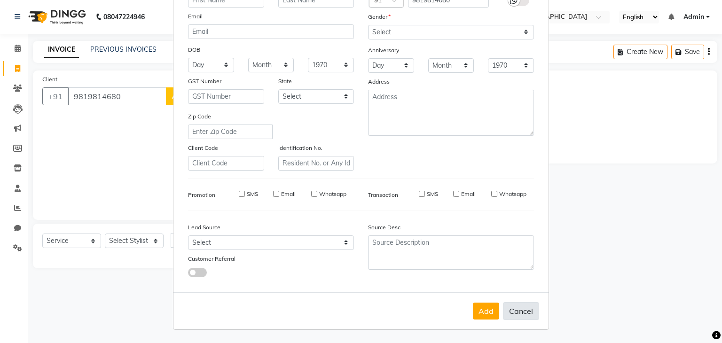
checkbox input "false"
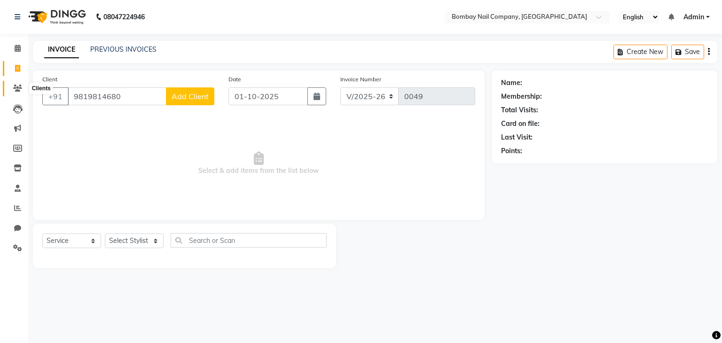
click at [16, 89] on icon at bounding box center [17, 88] width 9 height 7
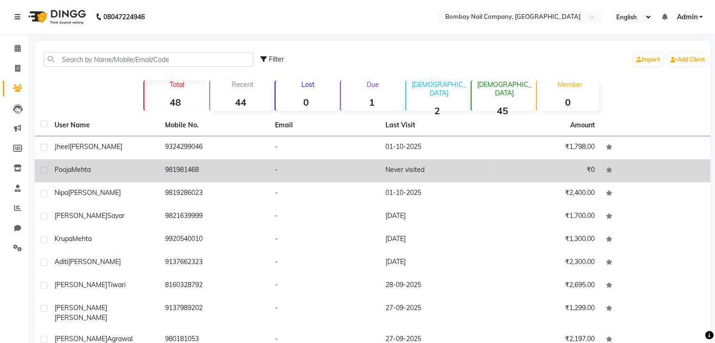
click at [97, 171] on div "[PERSON_NAME]" at bounding box center [104, 170] width 99 height 10
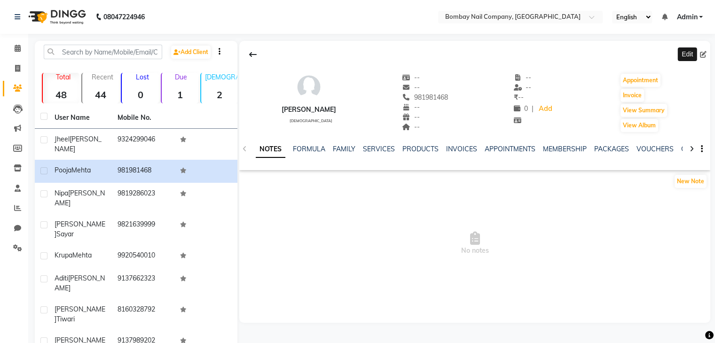
click at [703, 52] on icon at bounding box center [703, 54] width 7 height 7
select select "[DEMOGRAPHIC_DATA]"
select select "56835"
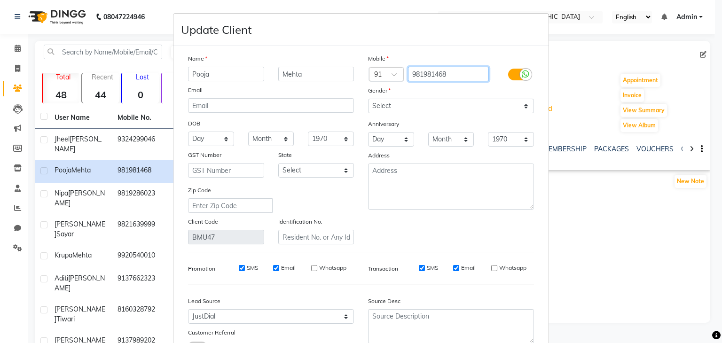
click at [470, 78] on input "981981468" at bounding box center [448, 74] width 81 height 15
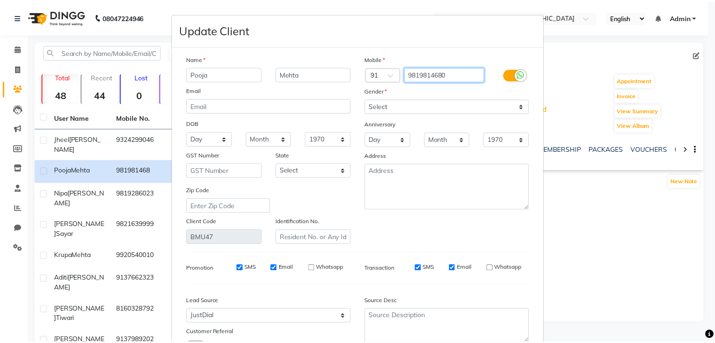
scroll to position [79, 0]
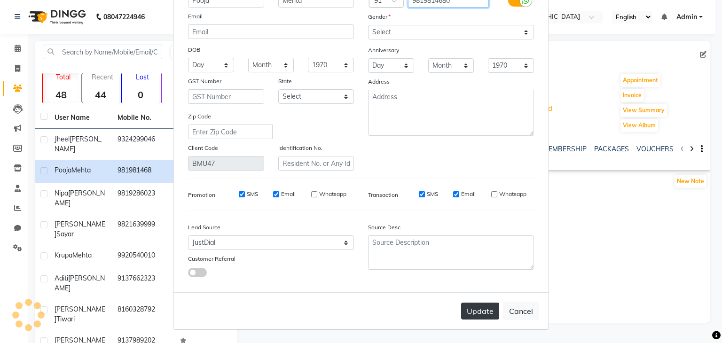
type input "9819814680"
click at [472, 312] on button "Update" at bounding box center [480, 311] width 38 height 17
select select
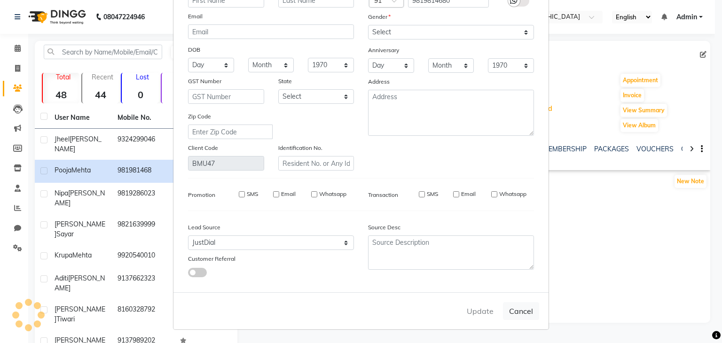
select select
checkbox input "false"
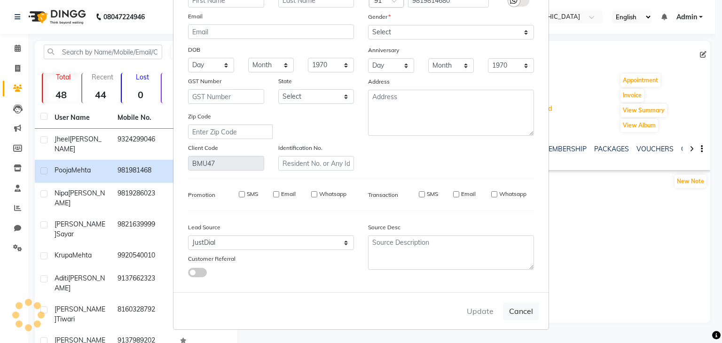
checkbox input "false"
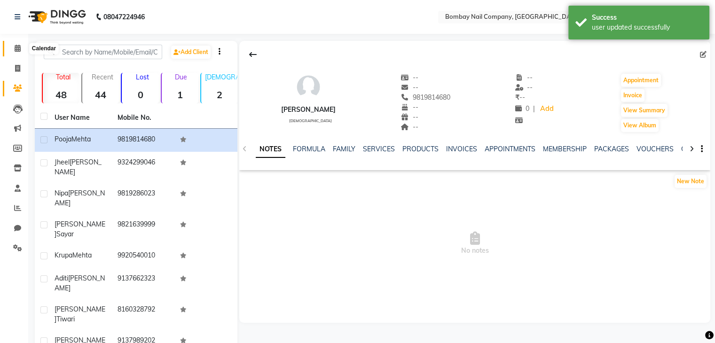
click at [18, 50] on icon at bounding box center [18, 48] width 6 height 7
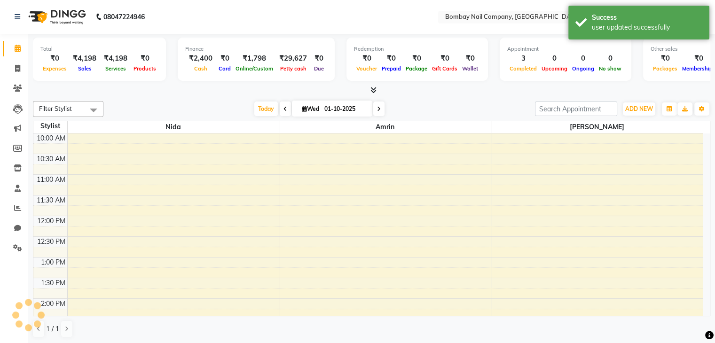
scroll to position [291, 0]
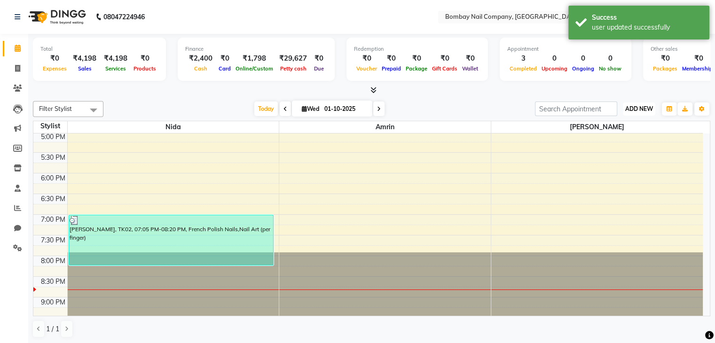
click at [638, 112] on button "ADD NEW Toggle Dropdown" at bounding box center [639, 109] width 32 height 13
click at [642, 113] on button "ADD NEW Toggle Dropdown" at bounding box center [639, 109] width 32 height 13
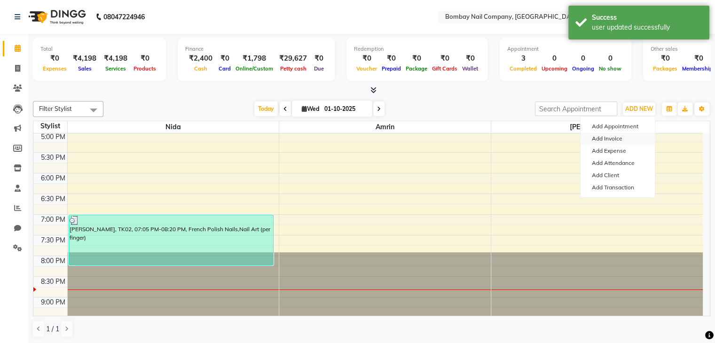
click at [617, 139] on link "Add Invoice" at bounding box center [618, 139] width 74 height 12
select select "service"
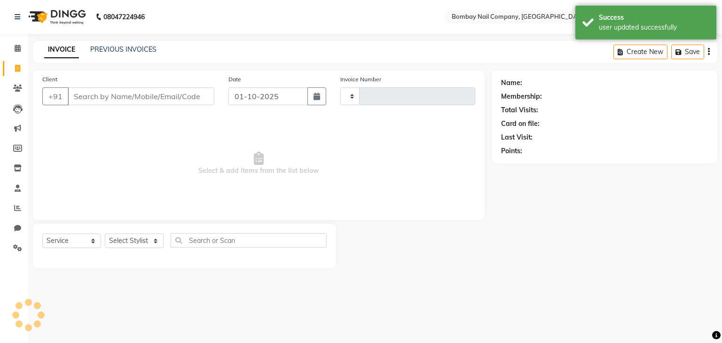
type input "0049"
select select "8785"
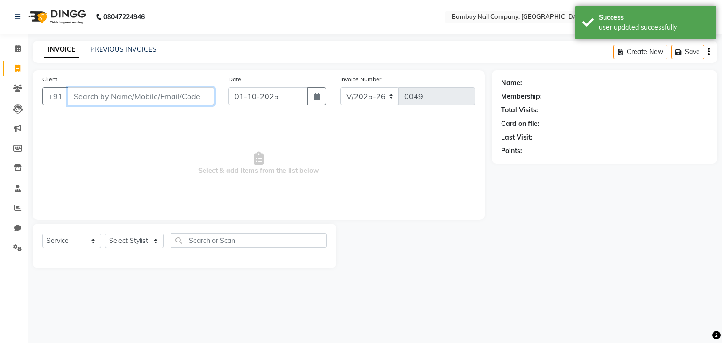
click at [189, 96] on input "Client" at bounding box center [141, 96] width 147 height 18
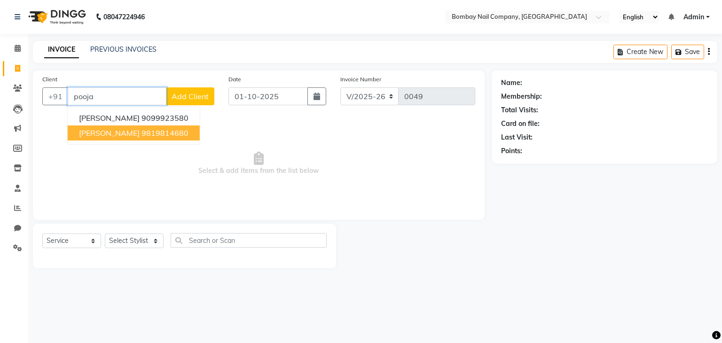
click at [154, 134] on ngb-highlight "9819814680" at bounding box center [165, 132] width 47 height 9
type input "9819814680"
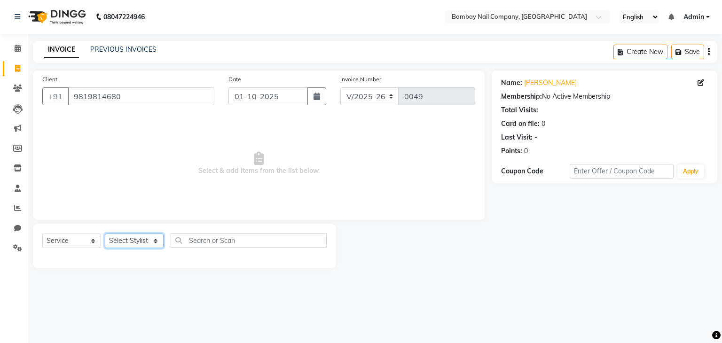
click at [138, 240] on select "Select Stylist Amrin Front Desk [PERSON_NAME] [PERSON_NAME]" at bounding box center [134, 241] width 59 height 15
select select "90273"
click at [105, 234] on select "Select Stylist Amrin Front Desk [PERSON_NAME] [PERSON_NAME]" at bounding box center [134, 241] width 59 height 15
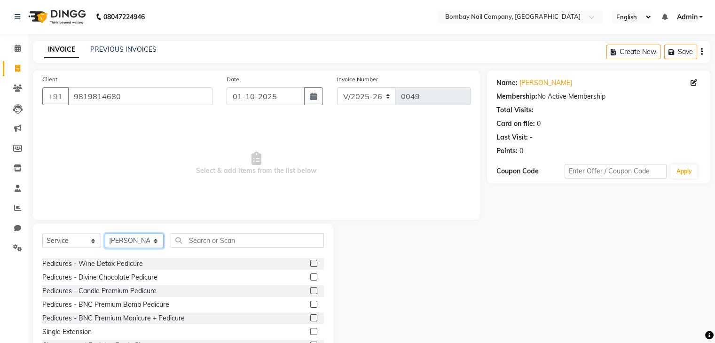
scroll to position [351, 0]
click at [310, 279] on label at bounding box center [313, 278] width 7 height 7
click at [310, 279] on input "checkbox" at bounding box center [313, 279] width 6 height 6
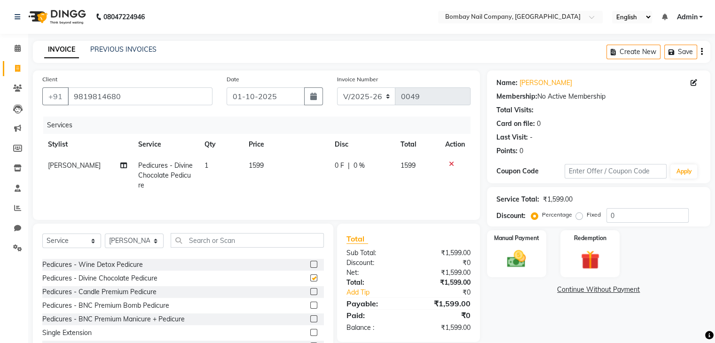
checkbox input "false"
click at [335, 168] on span "0 F" at bounding box center [339, 166] width 9 height 10
select select "90273"
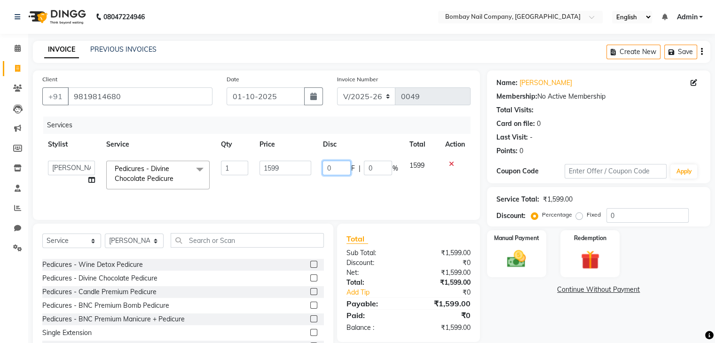
click at [339, 169] on input "0" at bounding box center [337, 168] width 28 height 15
type input "300"
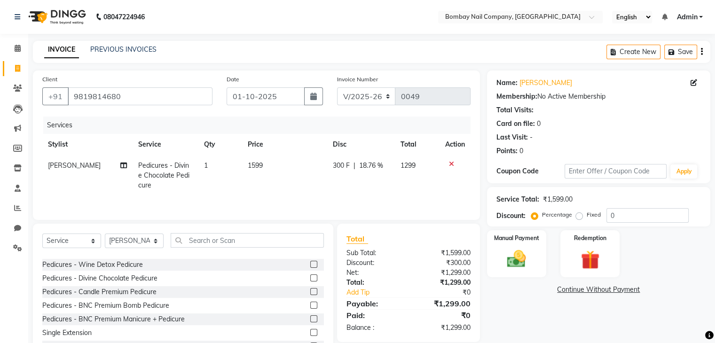
click at [311, 147] on th "Price" at bounding box center [284, 144] width 85 height 21
click at [342, 165] on span "300 F" at bounding box center [341, 166] width 17 height 10
select select "90273"
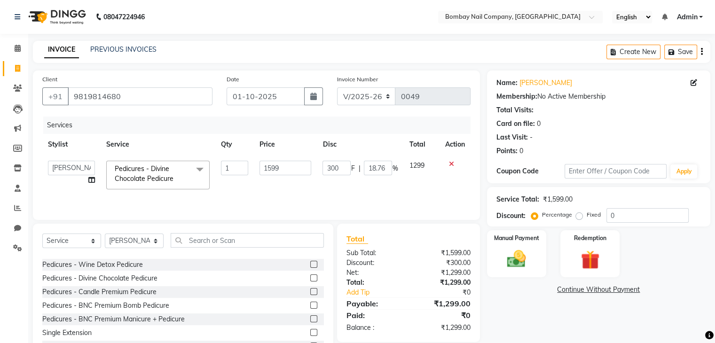
click at [342, 165] on input "300" at bounding box center [337, 168] width 28 height 15
type input "299"
click at [319, 141] on tr "Stylist Service Qty Price Disc Total Action" at bounding box center [256, 144] width 428 height 21
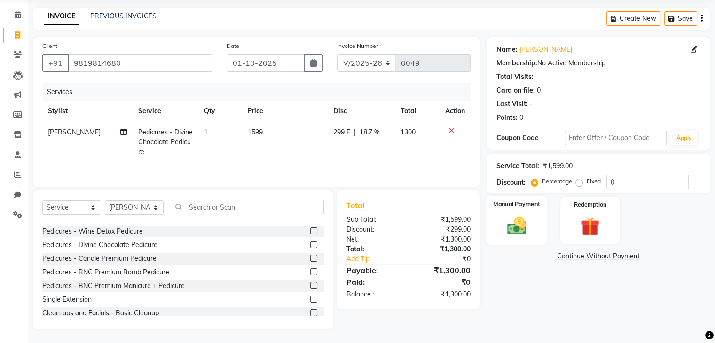
scroll to position [34, 0]
click at [344, 131] on span "299 F" at bounding box center [341, 132] width 17 height 10
select select "90273"
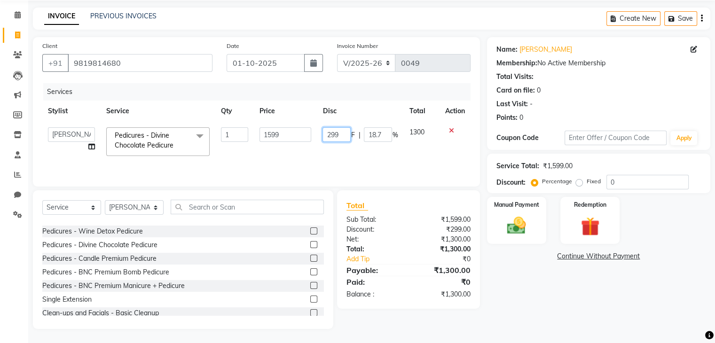
click at [344, 131] on input "299" at bounding box center [337, 134] width 28 height 15
type input "2"
type input "300"
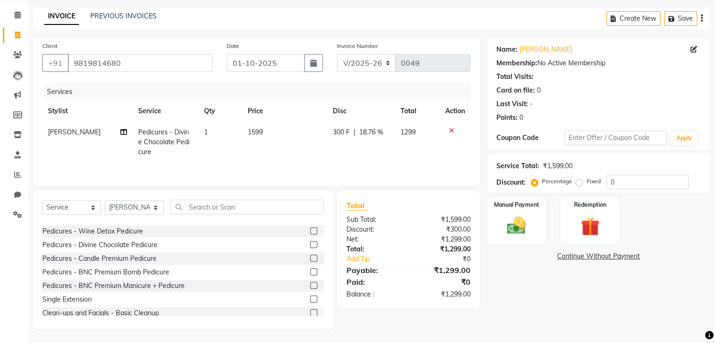
click at [312, 110] on th "Price" at bounding box center [284, 111] width 85 height 21
click at [521, 228] on img at bounding box center [517, 226] width 32 height 23
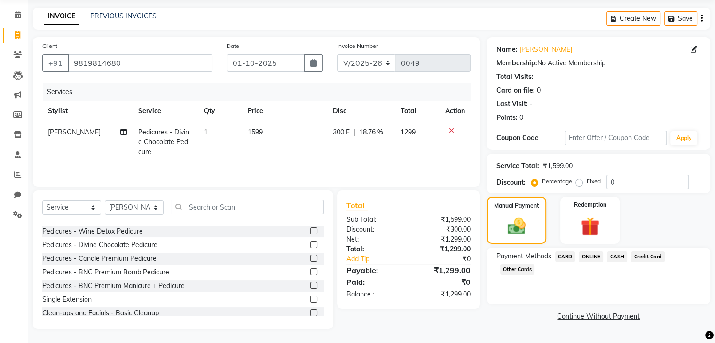
click at [616, 255] on span "CASH" at bounding box center [617, 257] width 20 height 11
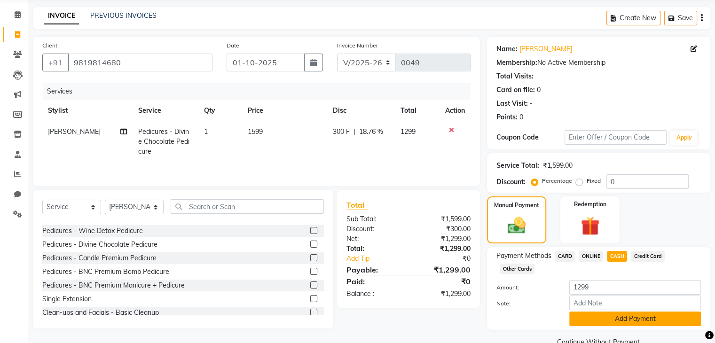
click at [615, 322] on button "Add Payment" at bounding box center [636, 319] width 132 height 15
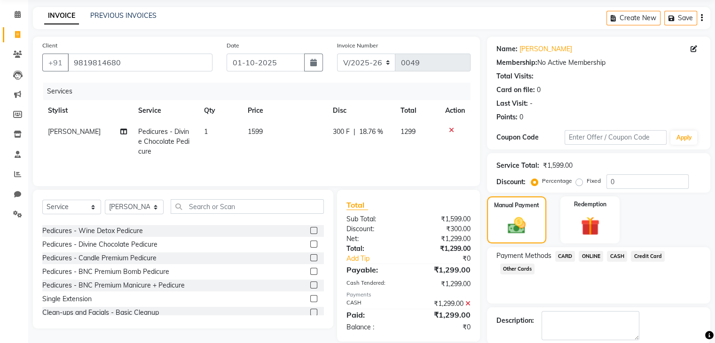
scroll to position [80, 0]
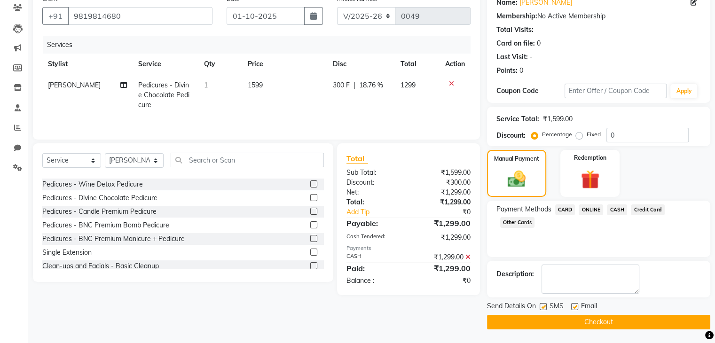
click at [552, 320] on button "Checkout" at bounding box center [598, 322] width 223 height 15
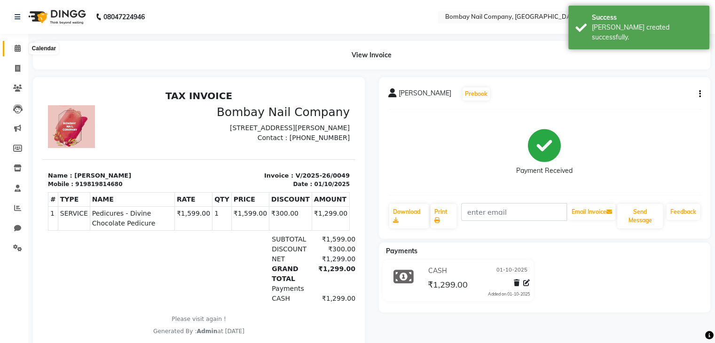
click at [16, 49] on icon at bounding box center [18, 48] width 6 height 7
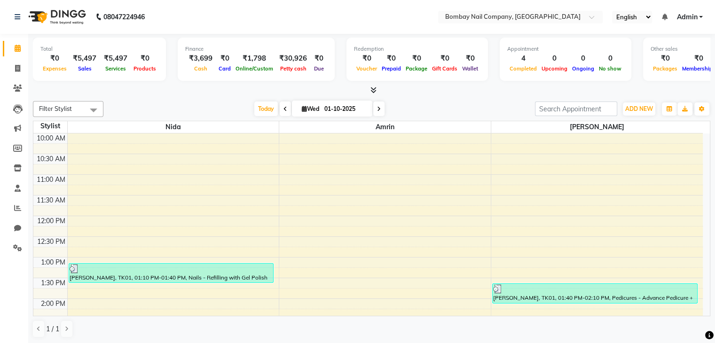
click at [699, 16] on link "Admin" at bounding box center [690, 17] width 26 height 10
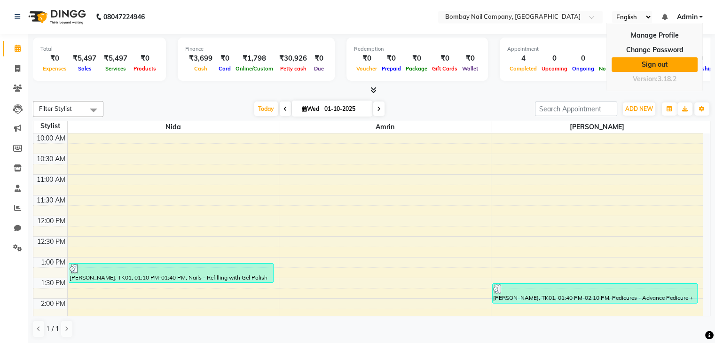
click at [661, 63] on link "Sign out" at bounding box center [655, 64] width 86 height 15
